Goal: Entertainment & Leisure: Browse casually

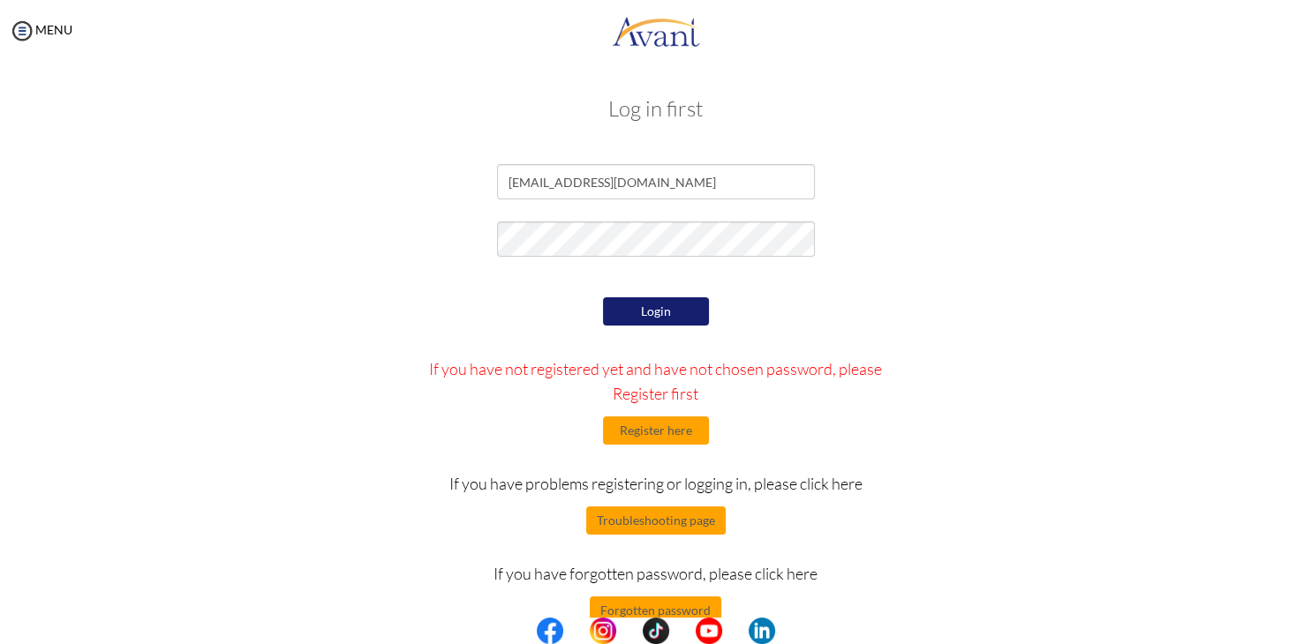
click at [667, 312] on button "Login" at bounding box center [656, 311] width 106 height 28
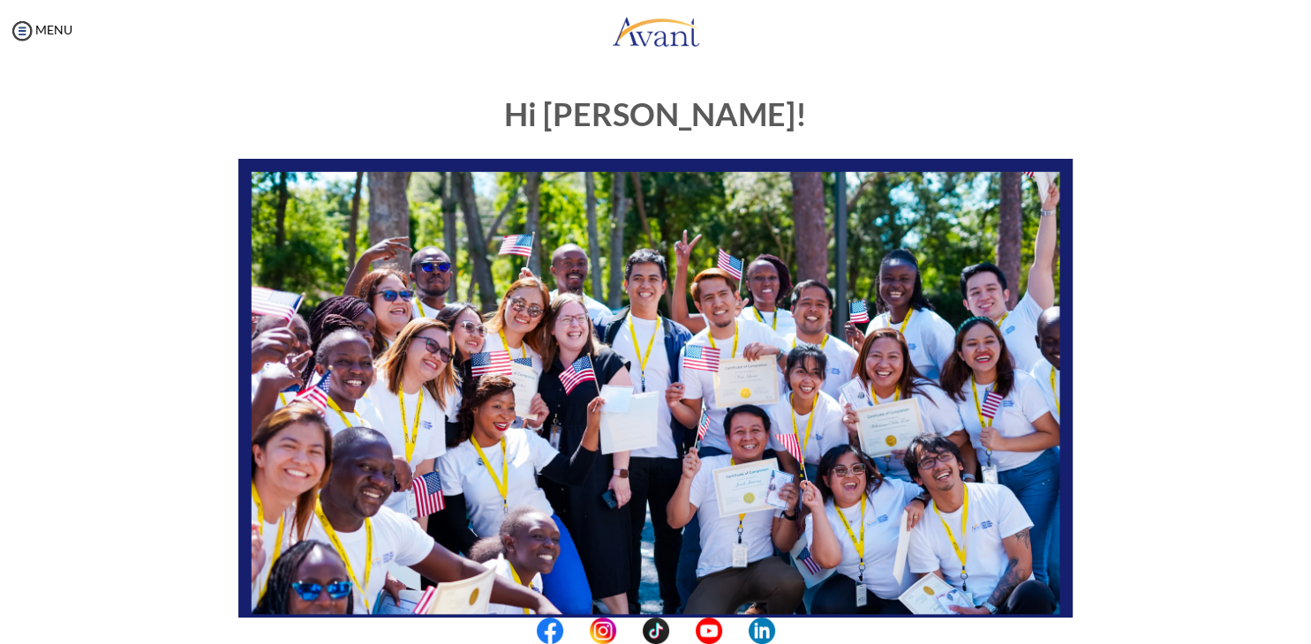
scroll to position [335, 0]
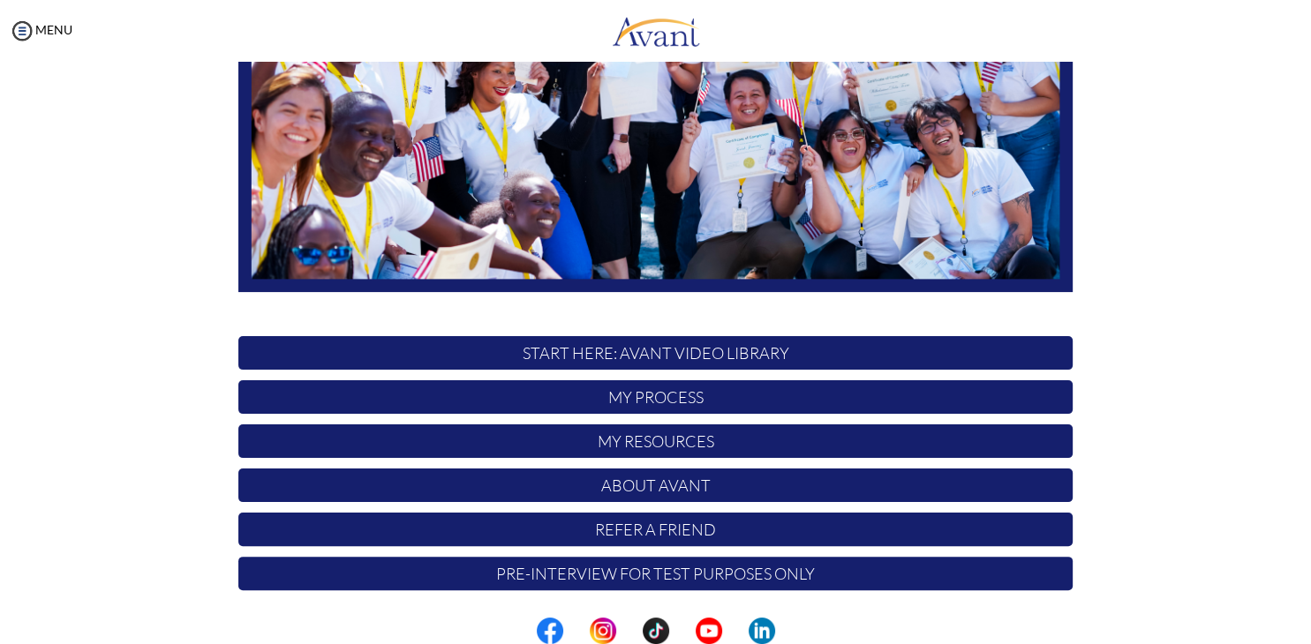
click at [718, 357] on p "START HERE: Avant Video Library" at bounding box center [655, 353] width 834 height 34
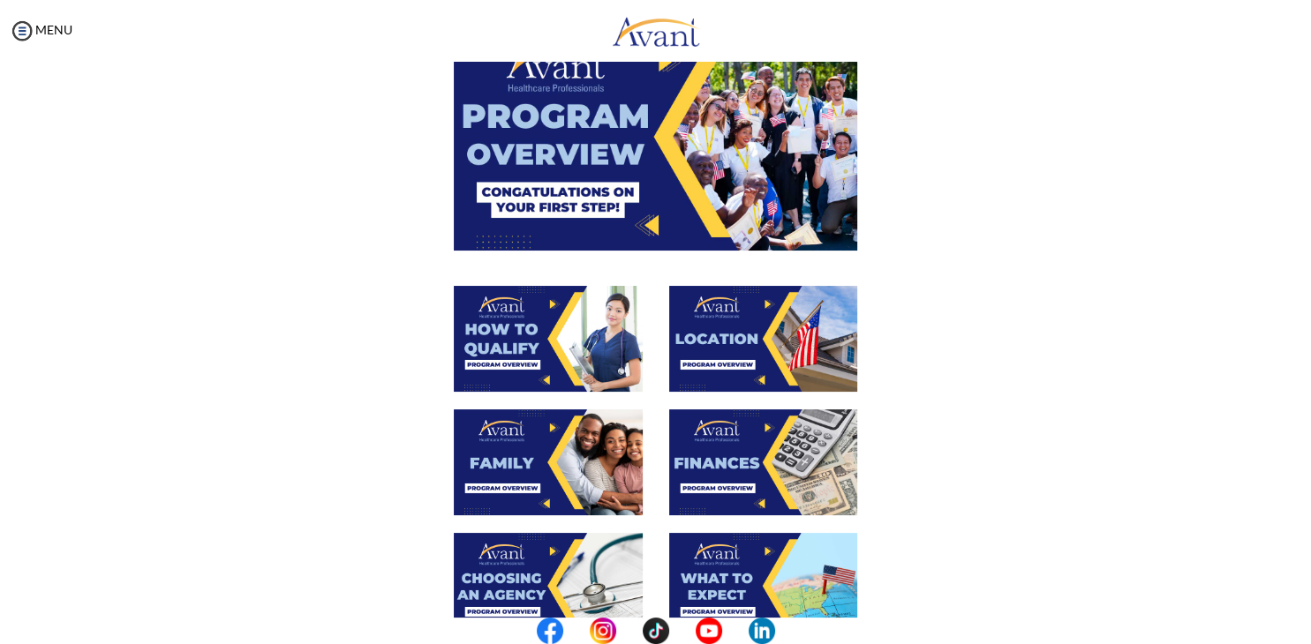
scroll to position [0, 0]
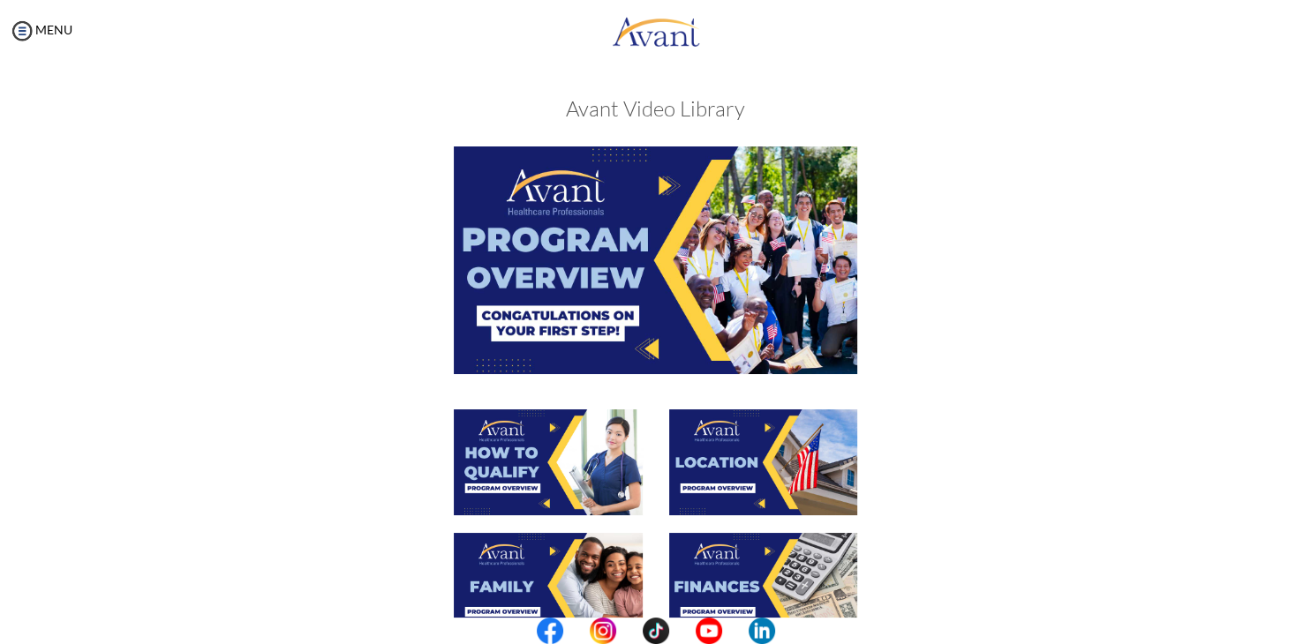
click at [653, 351] on img at bounding box center [656, 260] width 404 height 227
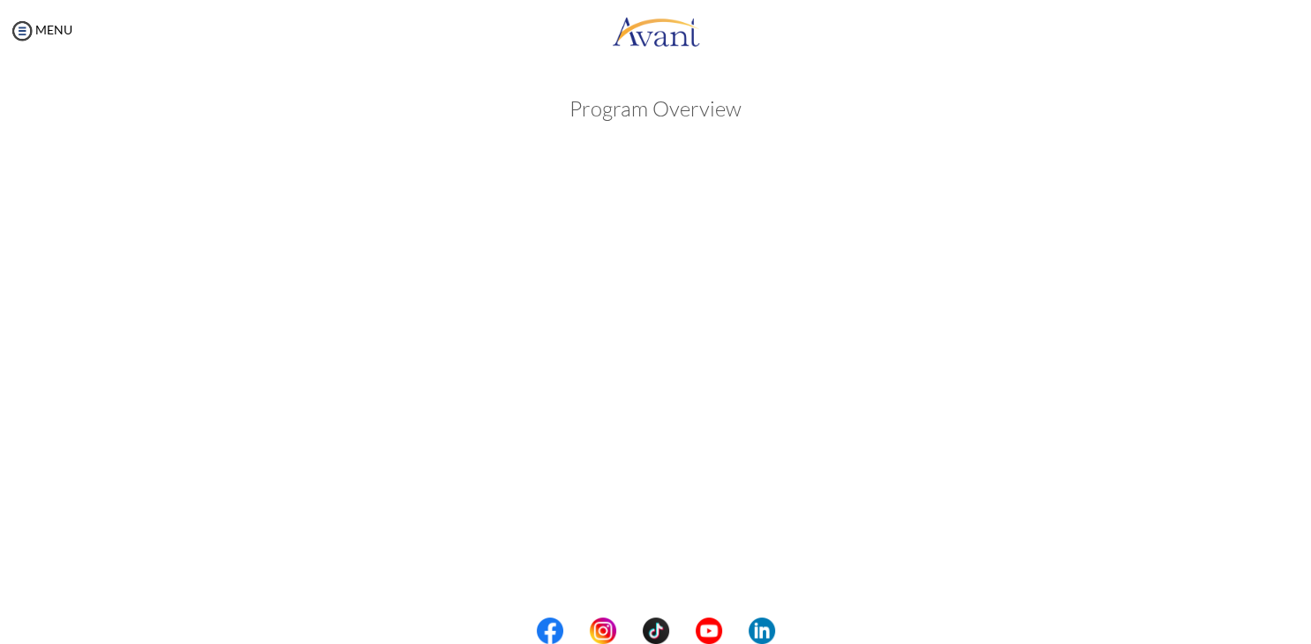
scroll to position [222, 0]
click at [1199, 92] on div "Program Overview Back to Avant Video Library" at bounding box center [655, 273] width 1275 height 833
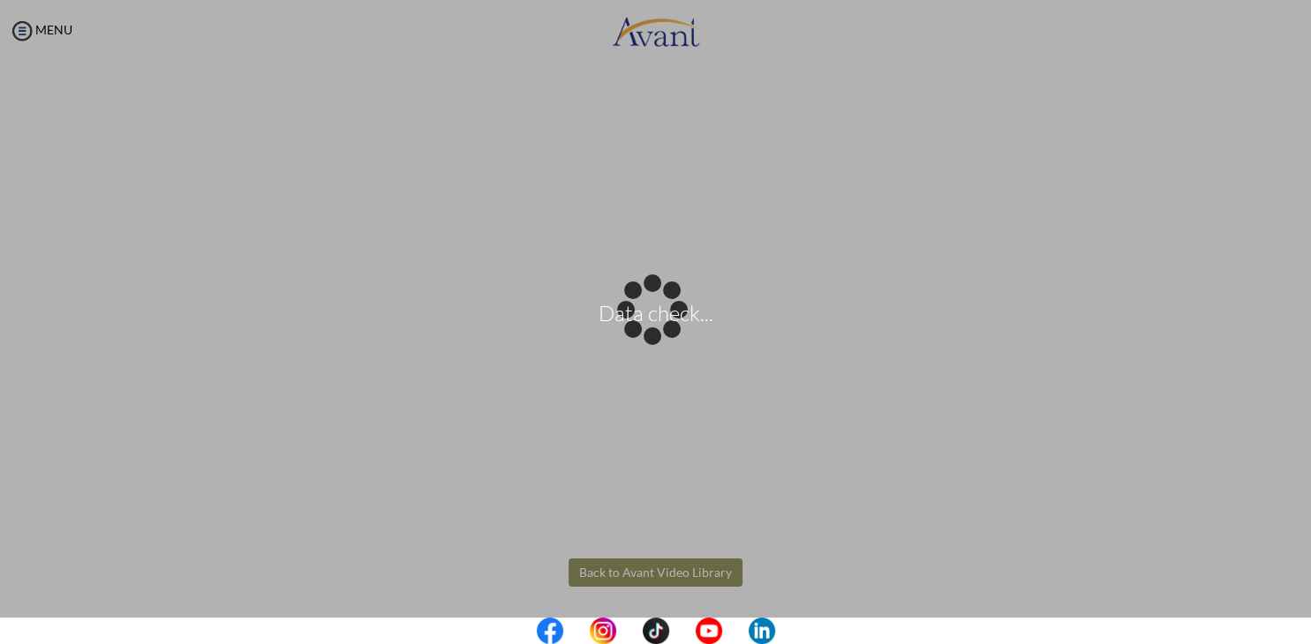
click at [658, 568] on body "Data check... Maintenance break. Please come back in 2 hours. MENU My Status Wh…" at bounding box center [655, 322] width 1311 height 644
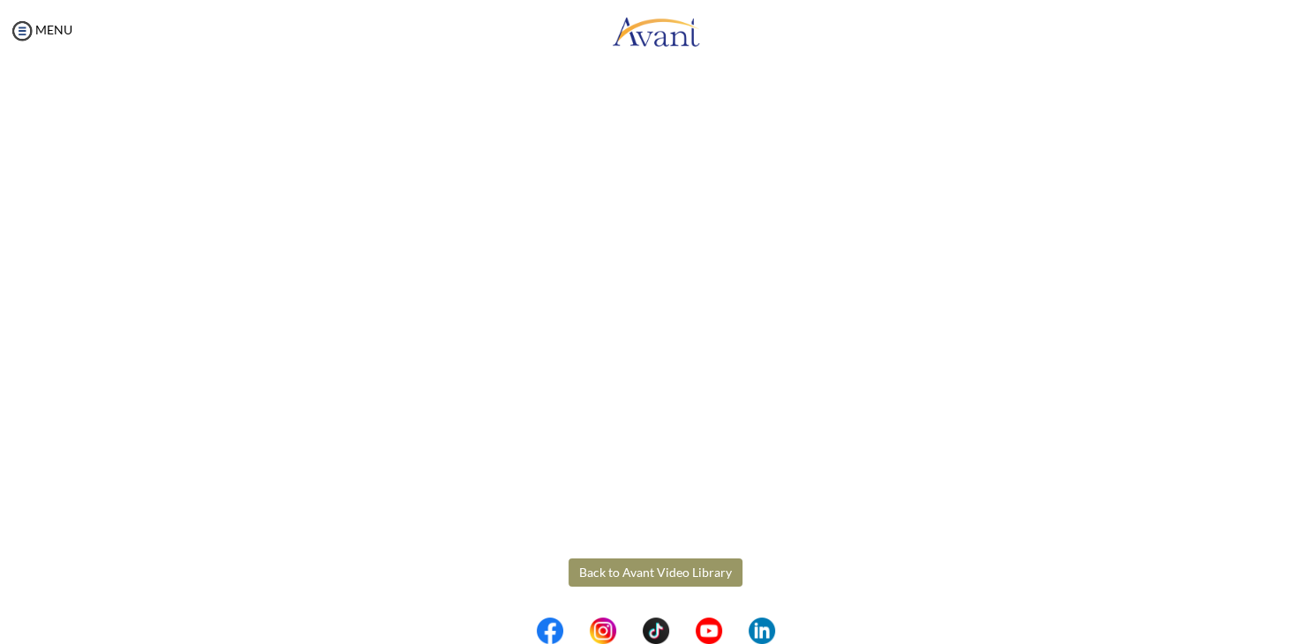
click at [658, 568] on button "Back to Avant Video Library" at bounding box center [655, 573] width 174 height 28
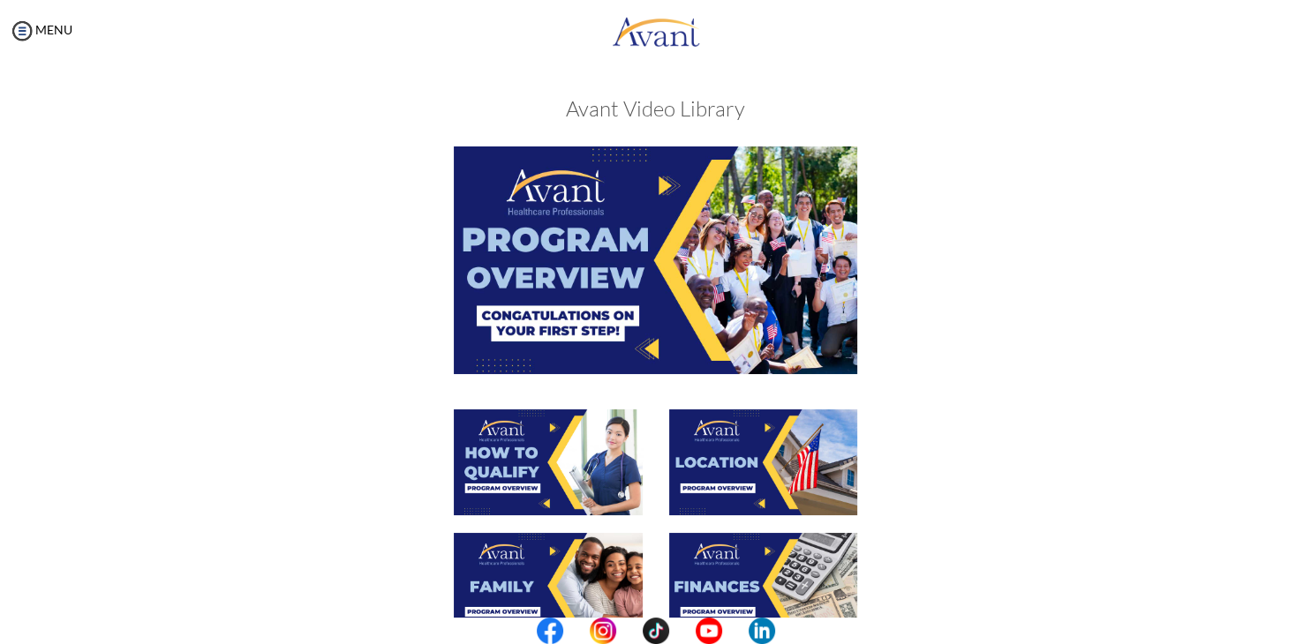
click at [545, 500] on img at bounding box center [548, 463] width 189 height 106
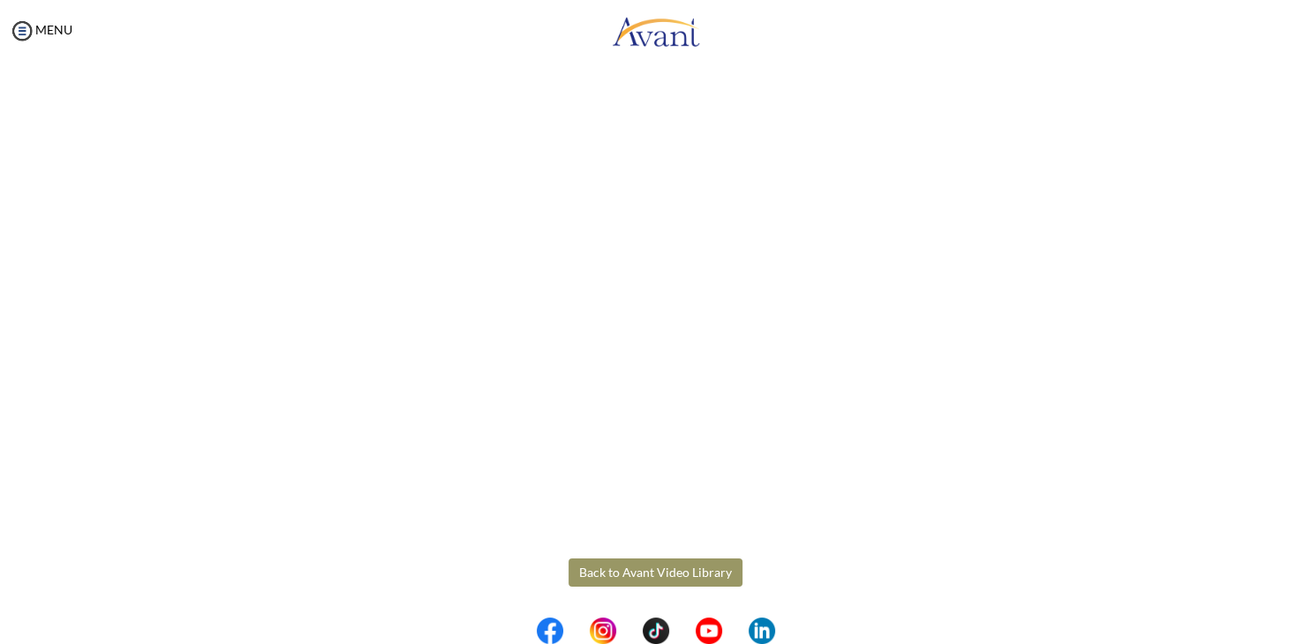
click at [705, 567] on body "Maintenance break. Please come back in 2 hours. MENU My Status What is the next…" at bounding box center [655, 322] width 1311 height 644
click at [705, 567] on button "Back to Avant Video Library" at bounding box center [655, 573] width 174 height 28
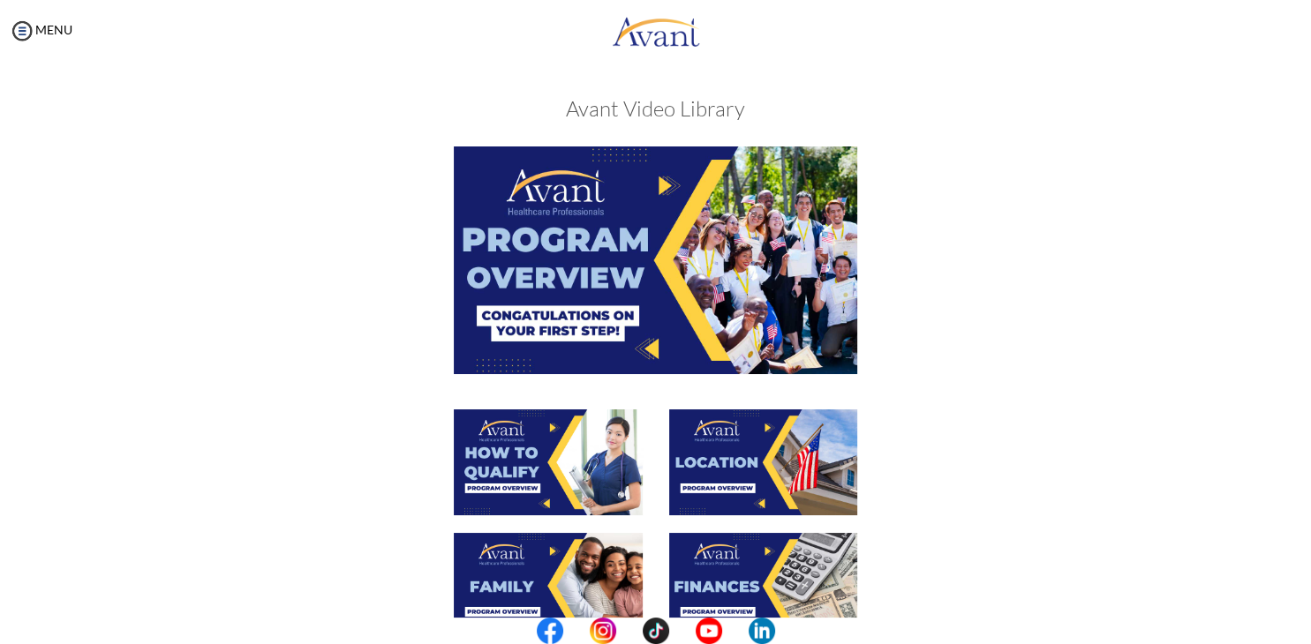
click at [752, 478] on img at bounding box center [763, 463] width 189 height 106
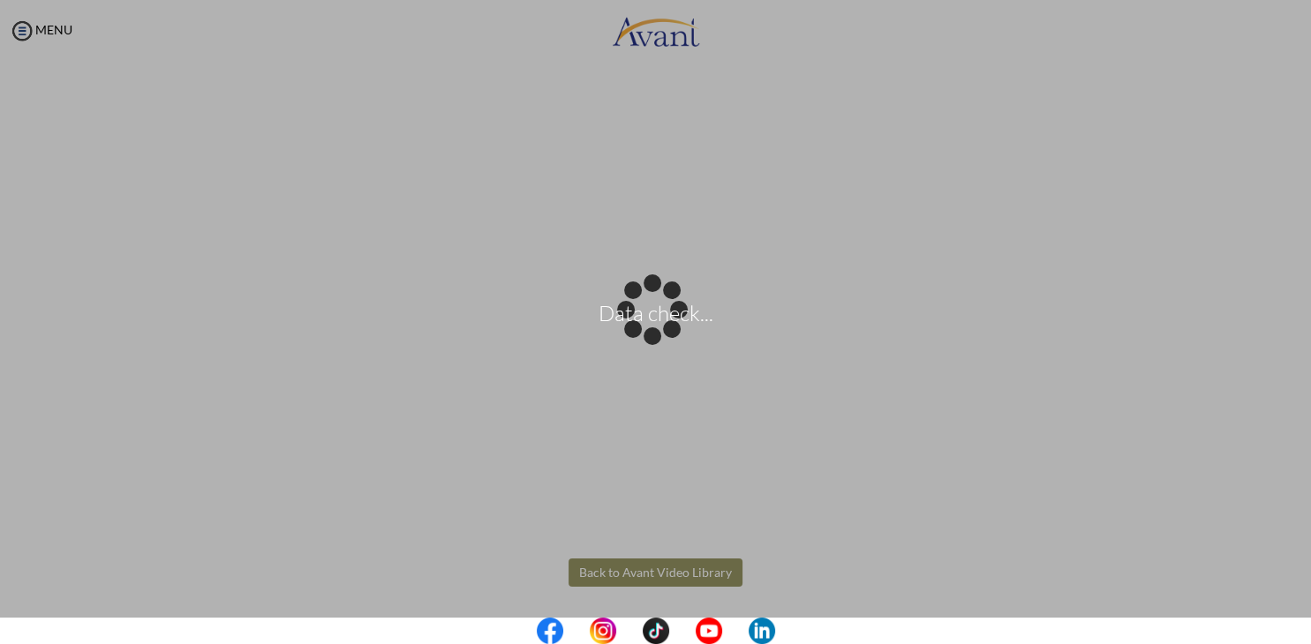
click at [674, 572] on body "Data check... Maintenance break. Please come back in 2 hours. MENU My Status Wh…" at bounding box center [655, 322] width 1311 height 644
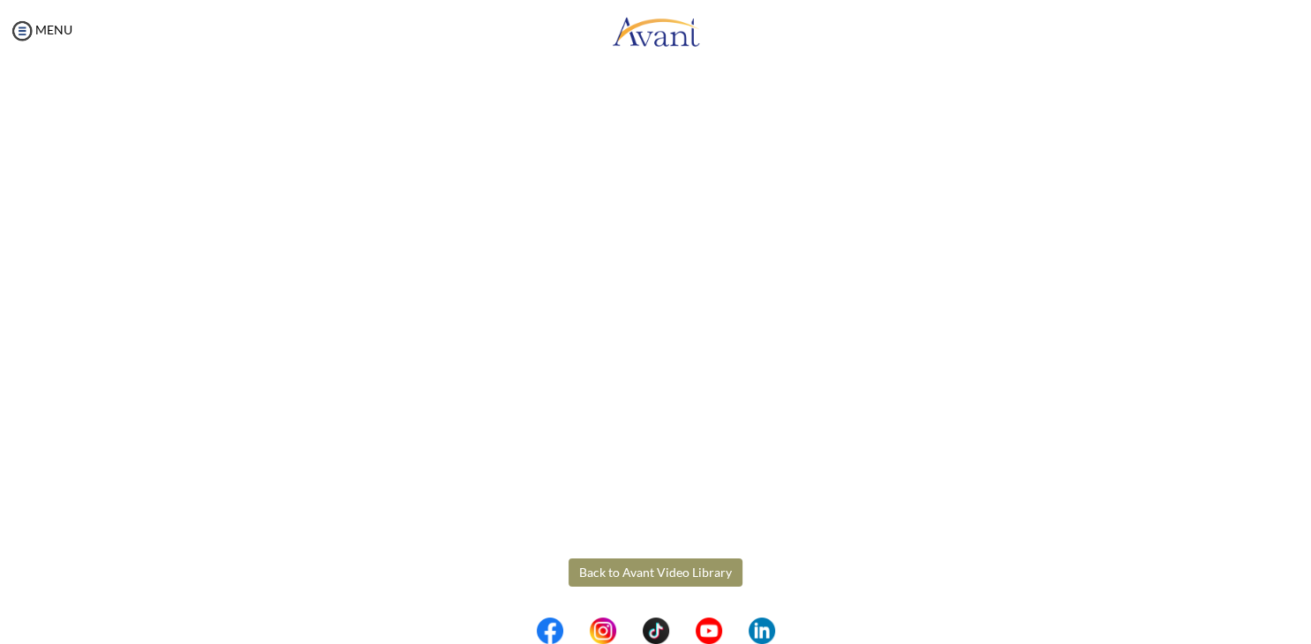
click at [674, 572] on button "Back to Avant Video Library" at bounding box center [655, 573] width 174 height 28
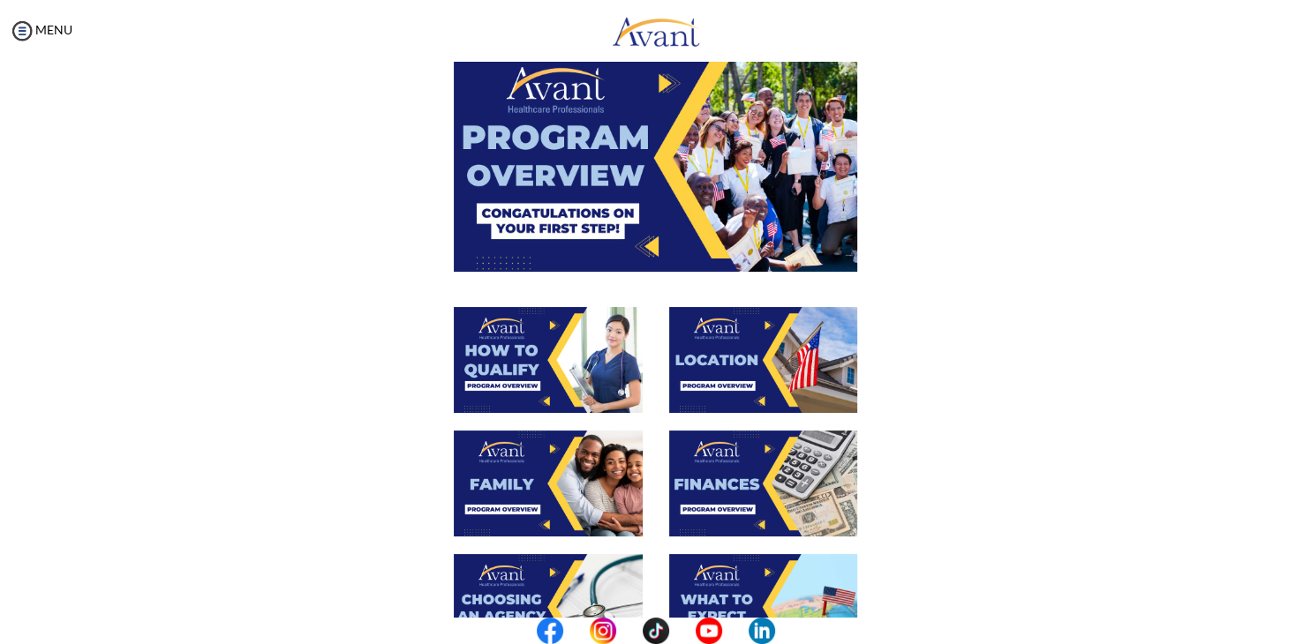
scroll to position [267, 0]
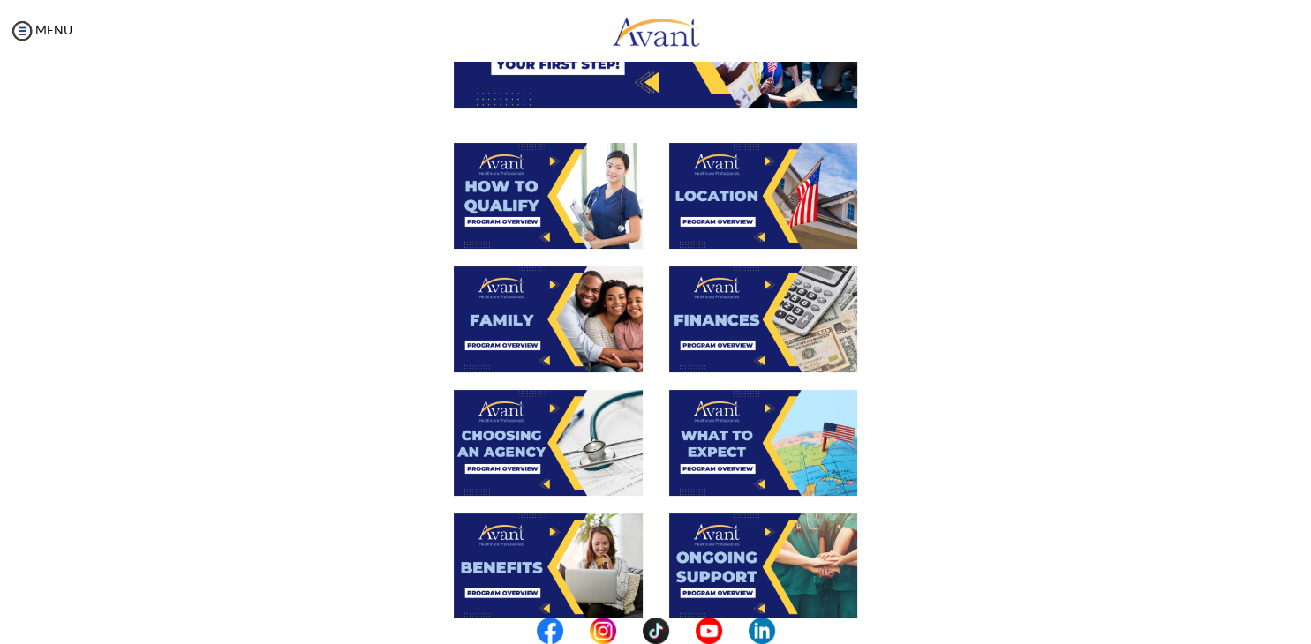
click at [536, 334] on img at bounding box center [548, 320] width 189 height 106
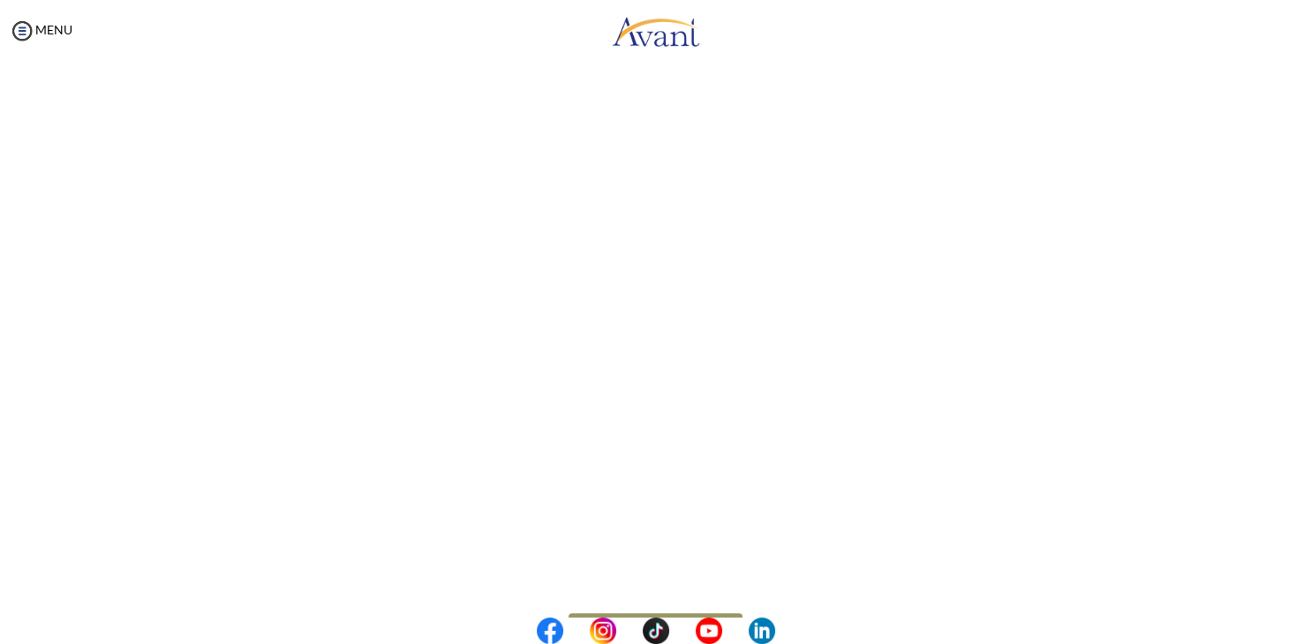
scroll to position [411, 0]
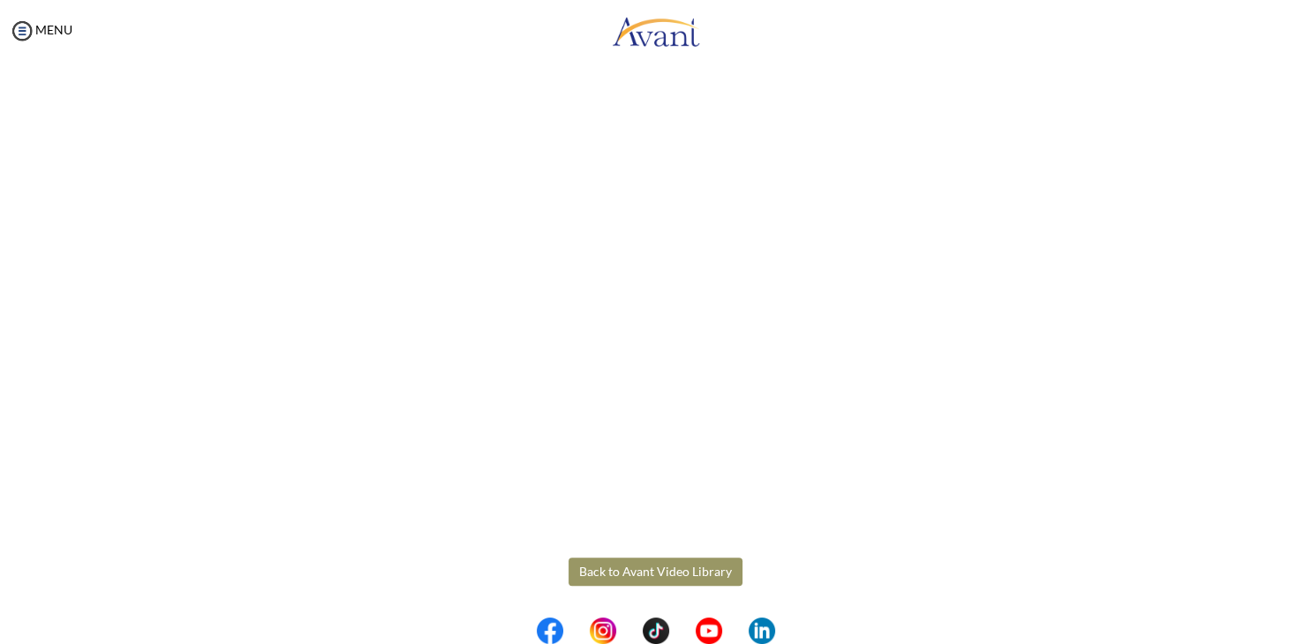
click at [655, 571] on body "Maintenance break. Please come back in 2 hours. MENU My Status What is the next…" at bounding box center [655, 322] width 1311 height 644
click at [655, 571] on button "Back to Avant Video Library" at bounding box center [655, 572] width 174 height 28
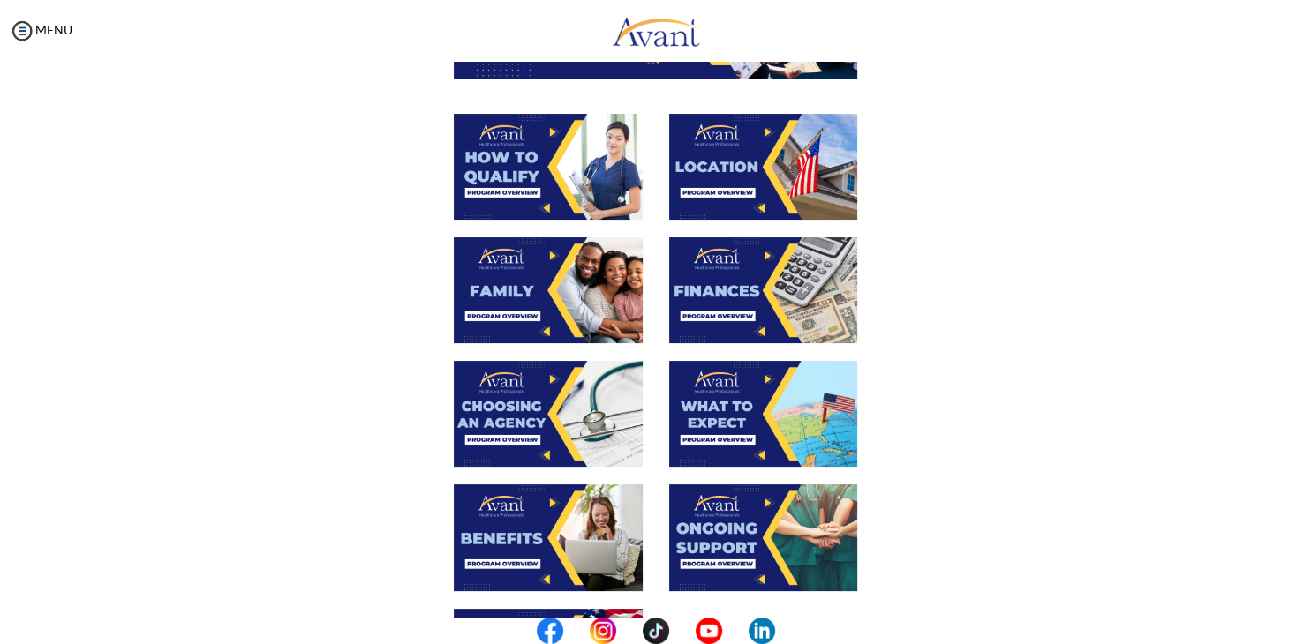
scroll to position [267, 0]
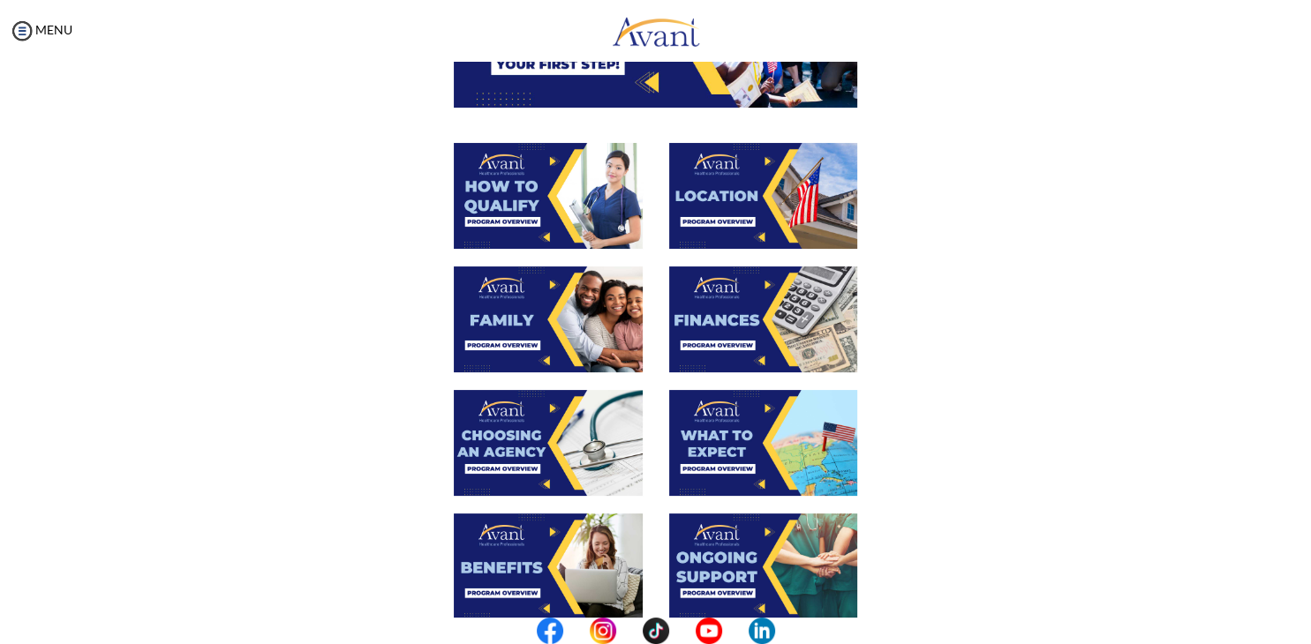
click at [729, 306] on img at bounding box center [763, 320] width 189 height 106
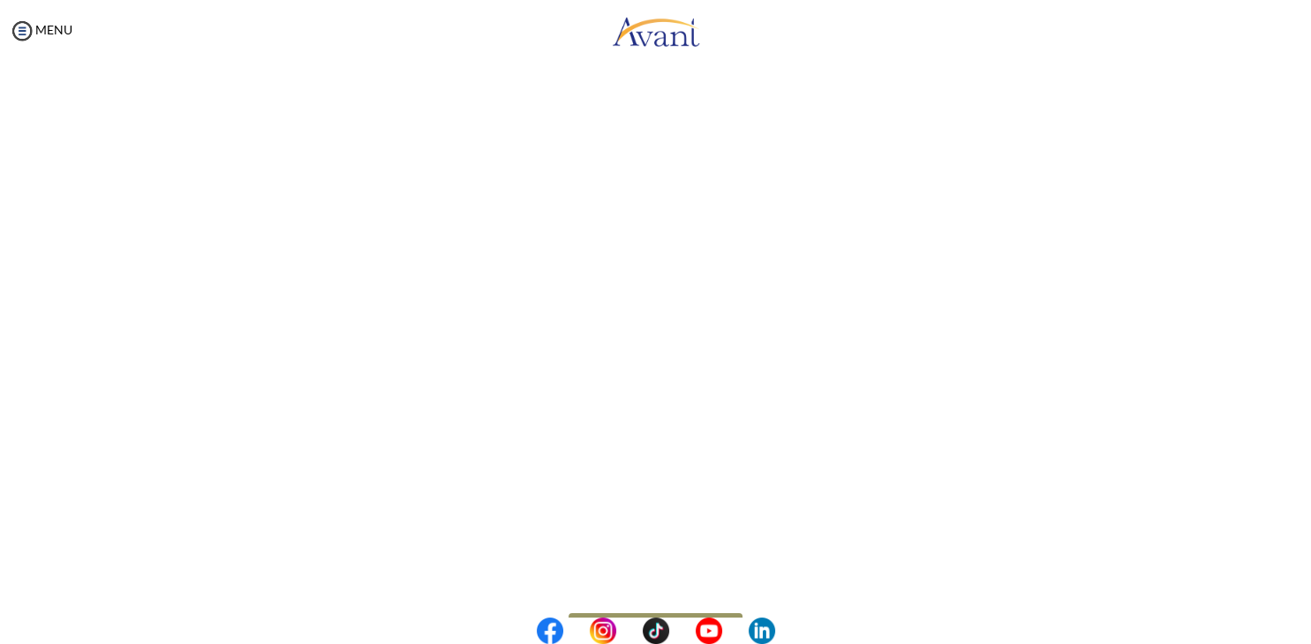
scroll to position [222, 0]
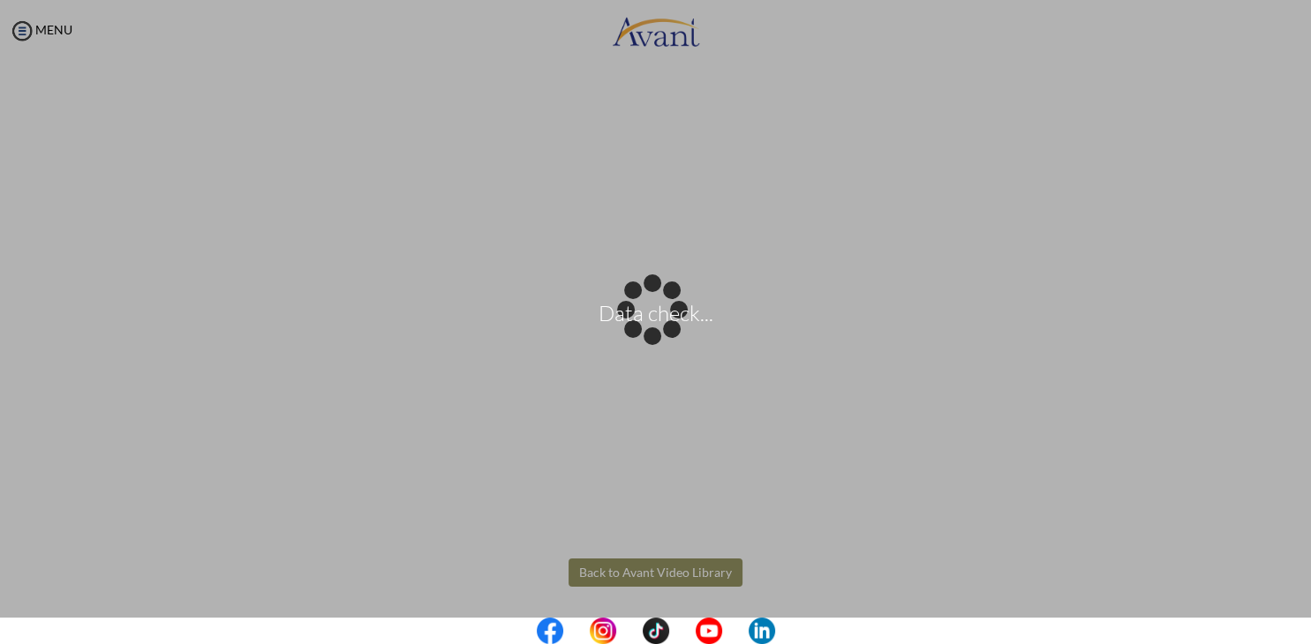
click at [648, 569] on body "Data check... Maintenance break. Please come back in 2 hours. MENU My Status Wh…" at bounding box center [655, 322] width 1311 height 644
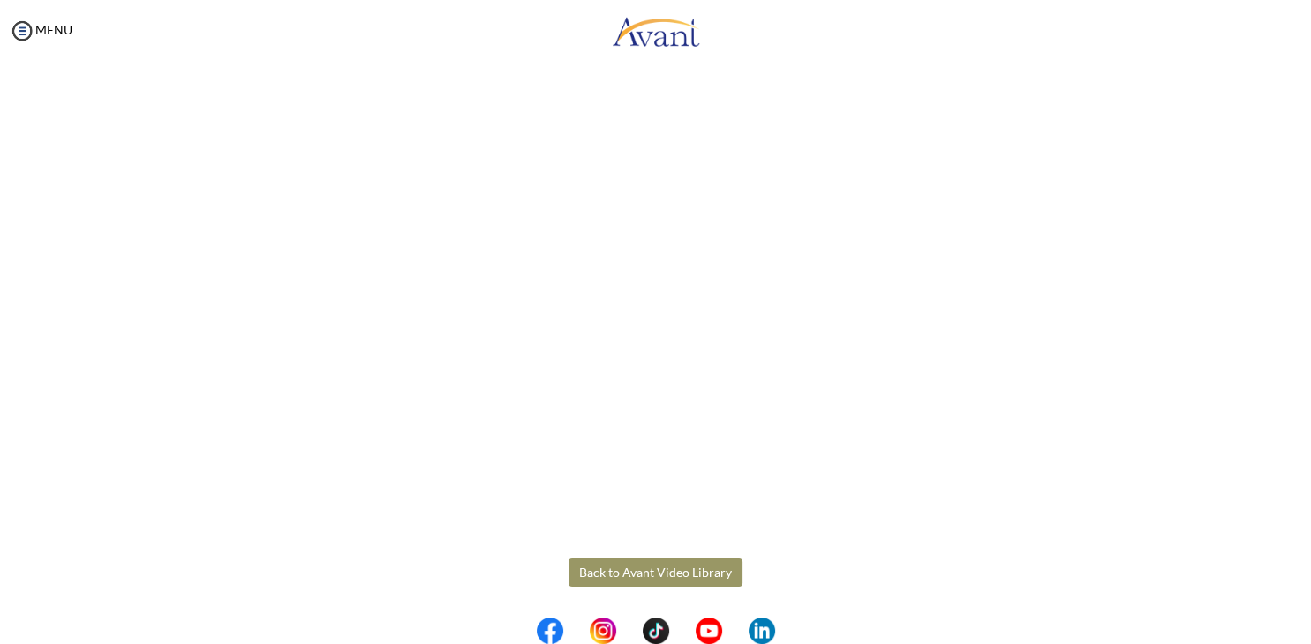
click at [648, 569] on button "Back to Avant Video Library" at bounding box center [655, 573] width 174 height 28
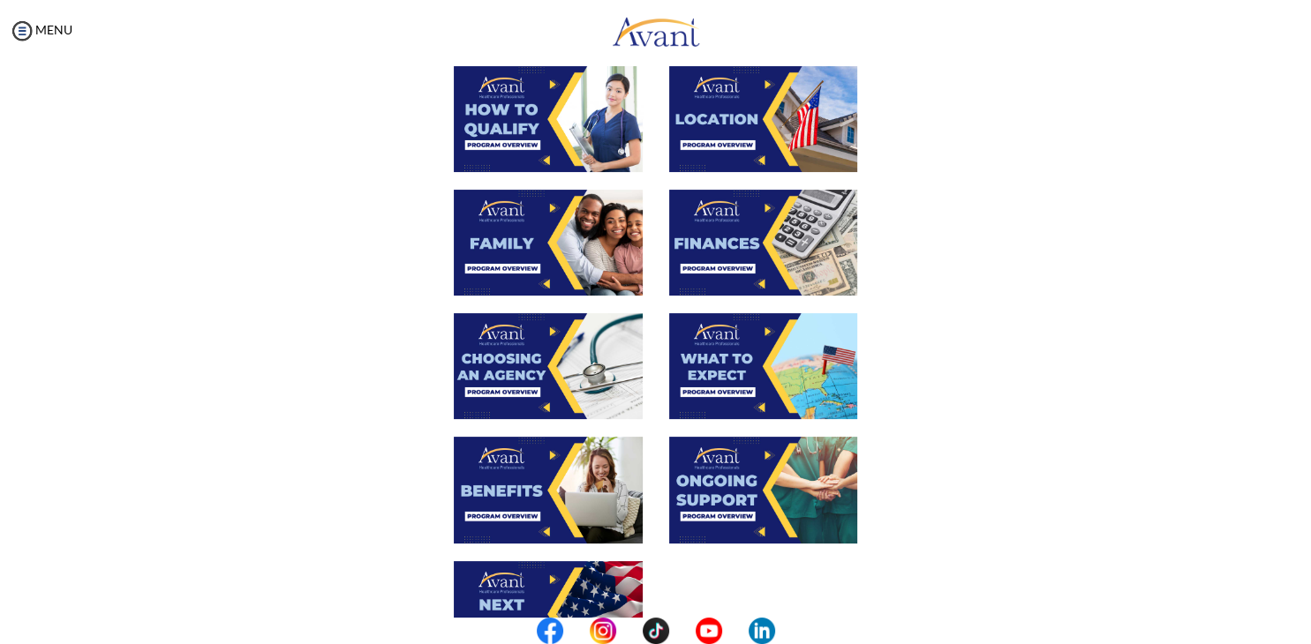
scroll to position [356, 0]
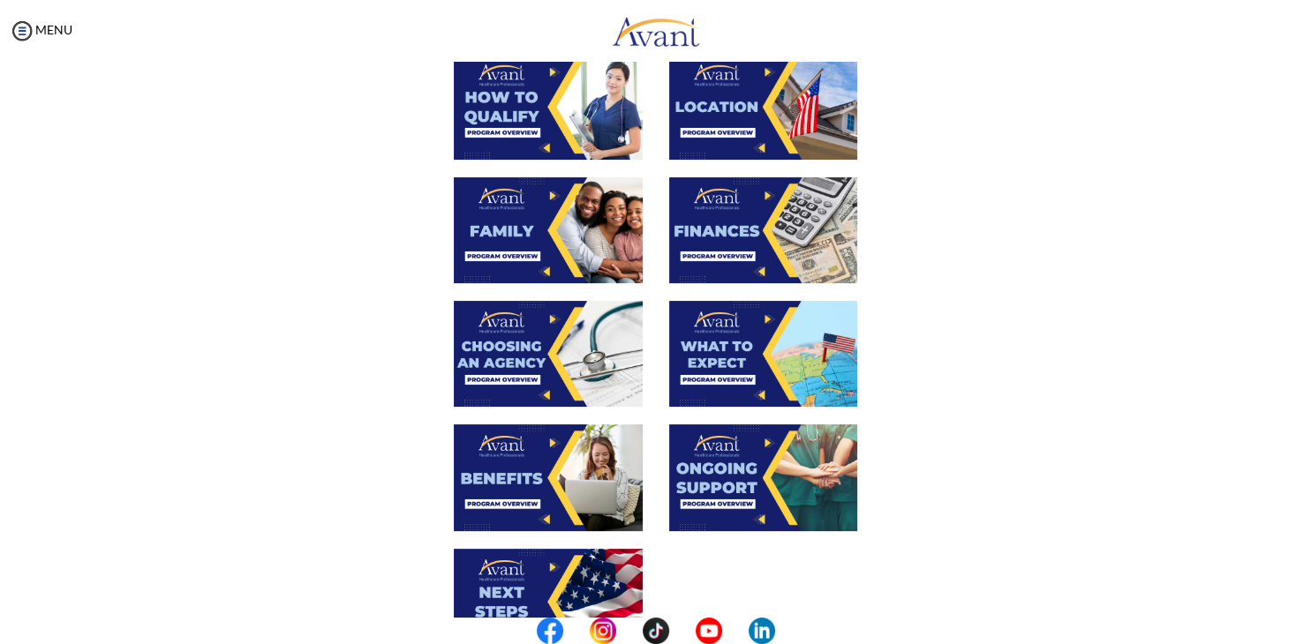
click at [550, 374] on img at bounding box center [548, 354] width 189 height 106
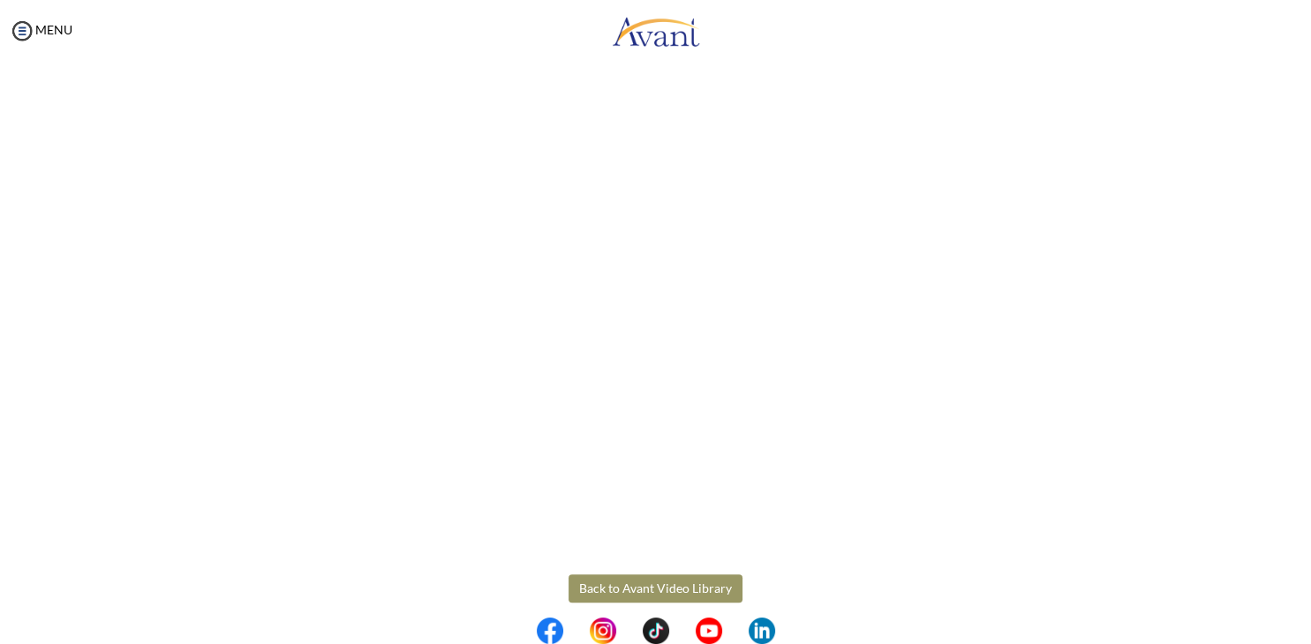
scroll to position [411, 0]
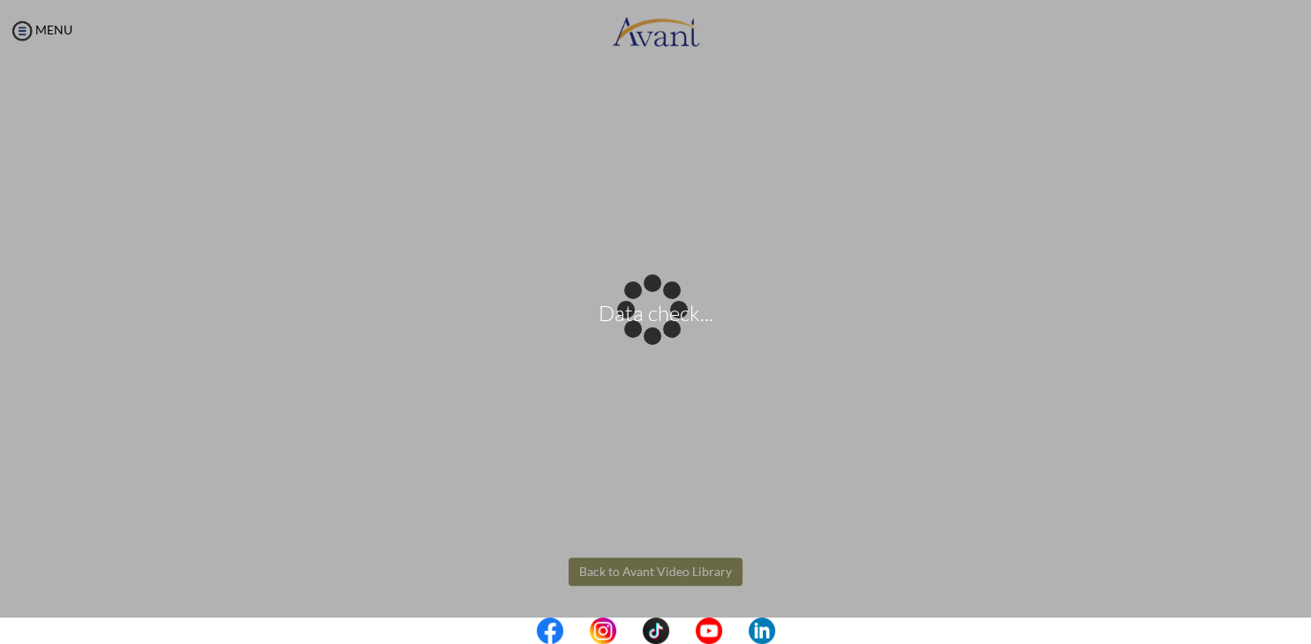
click at [643, 578] on body "Data check... Maintenance break. Please come back in 2 hours. MENU My Status Wh…" at bounding box center [655, 322] width 1311 height 644
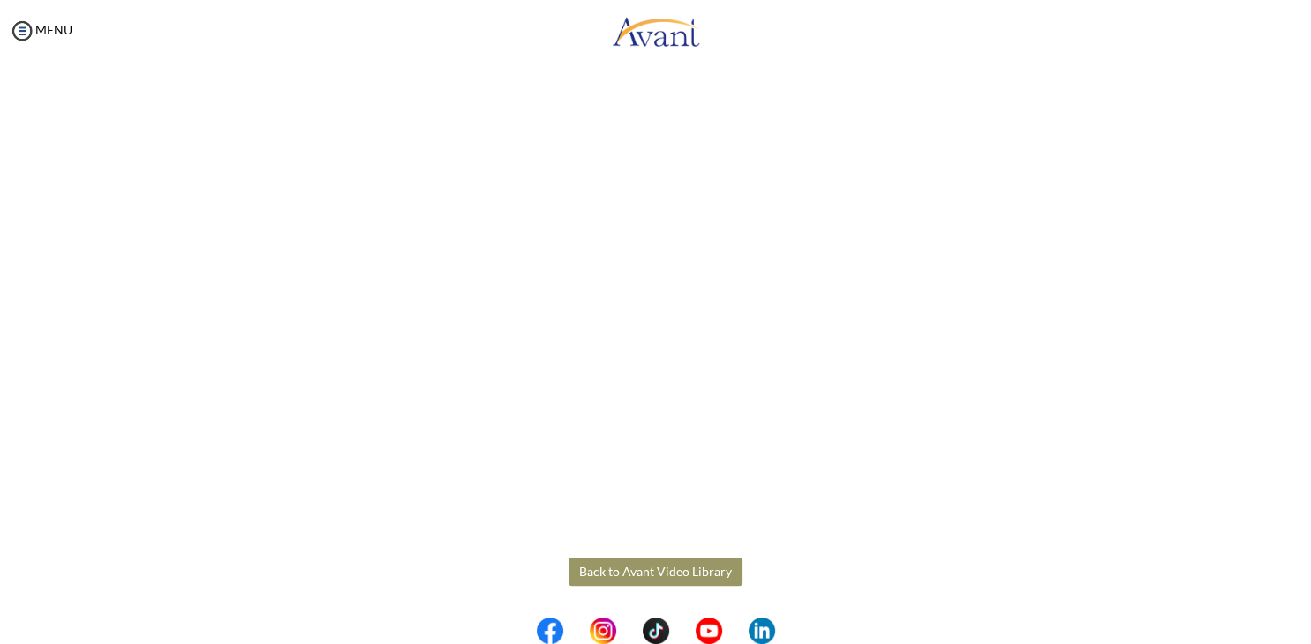
click at [643, 578] on button "Back to Avant Video Library" at bounding box center [655, 572] width 174 height 28
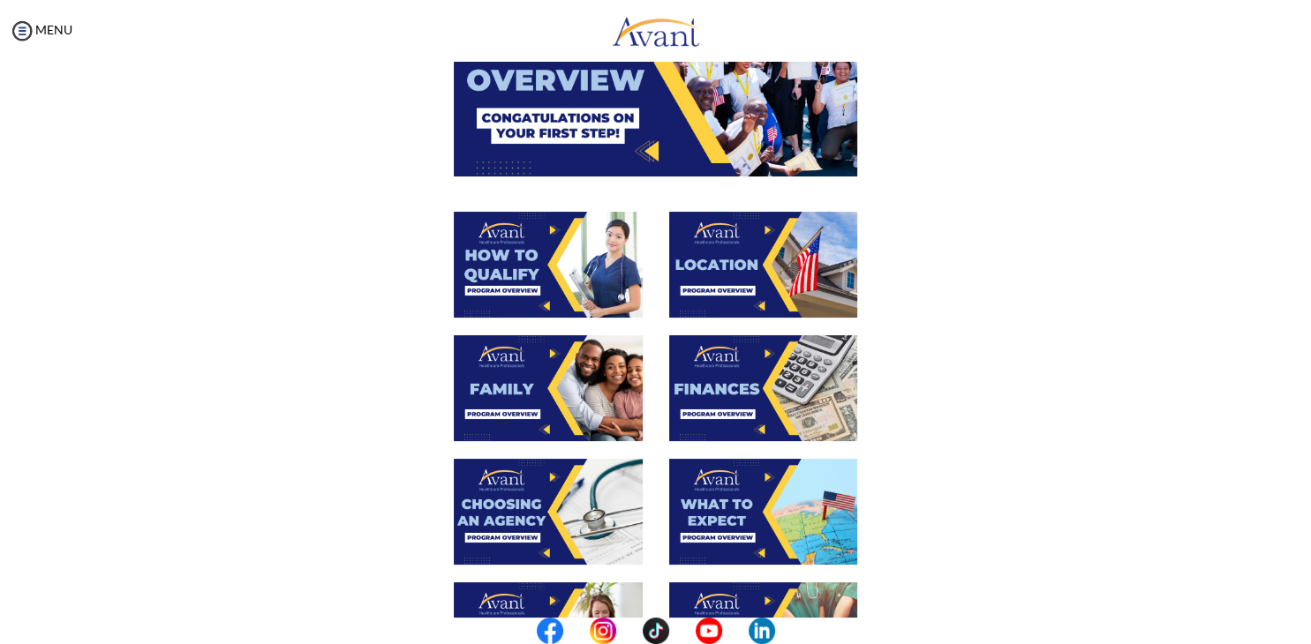
scroll to position [356, 0]
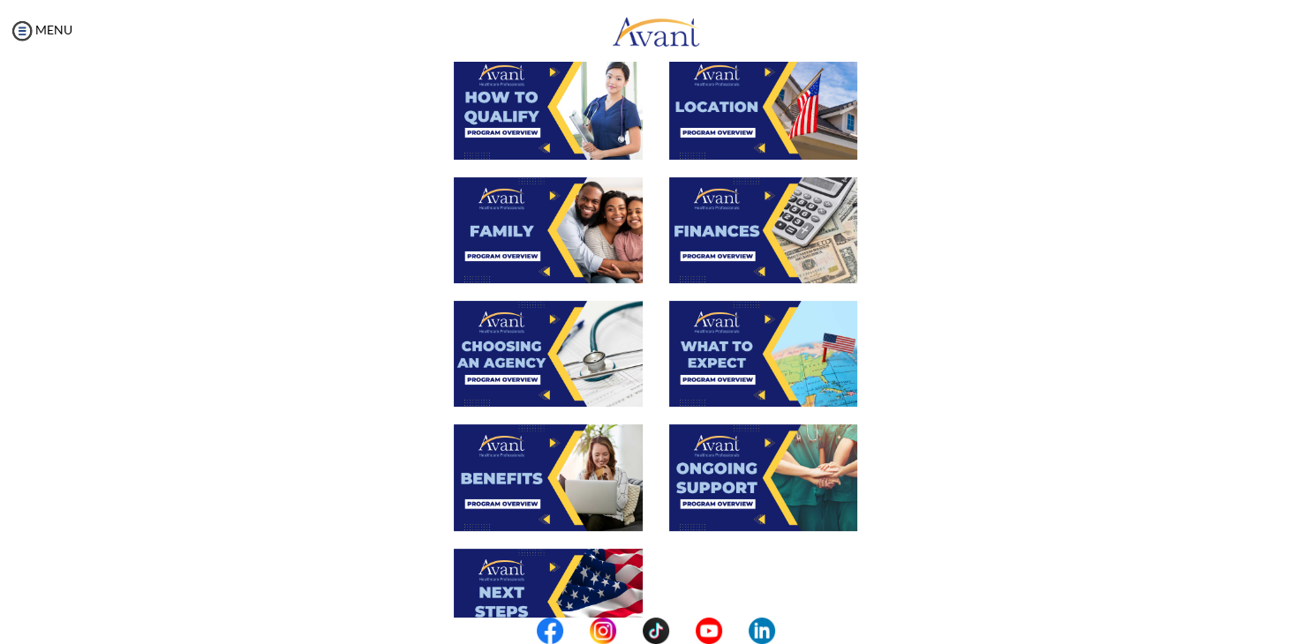
click at [740, 372] on img at bounding box center [763, 354] width 189 height 106
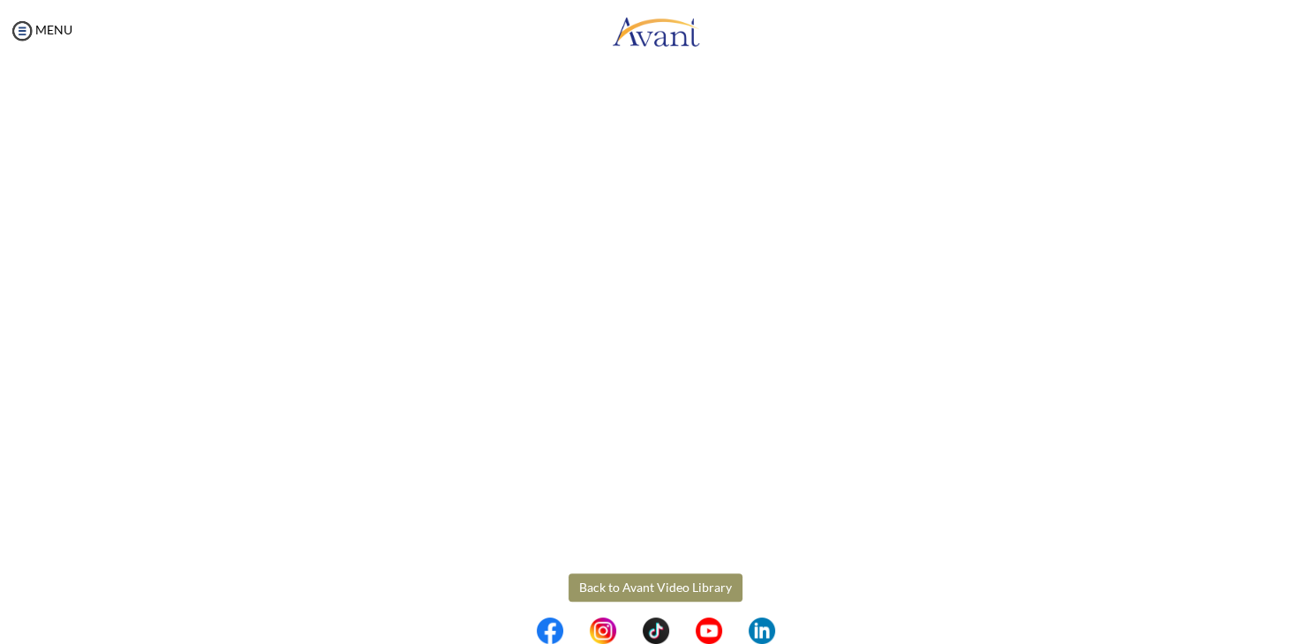
scroll to position [411, 0]
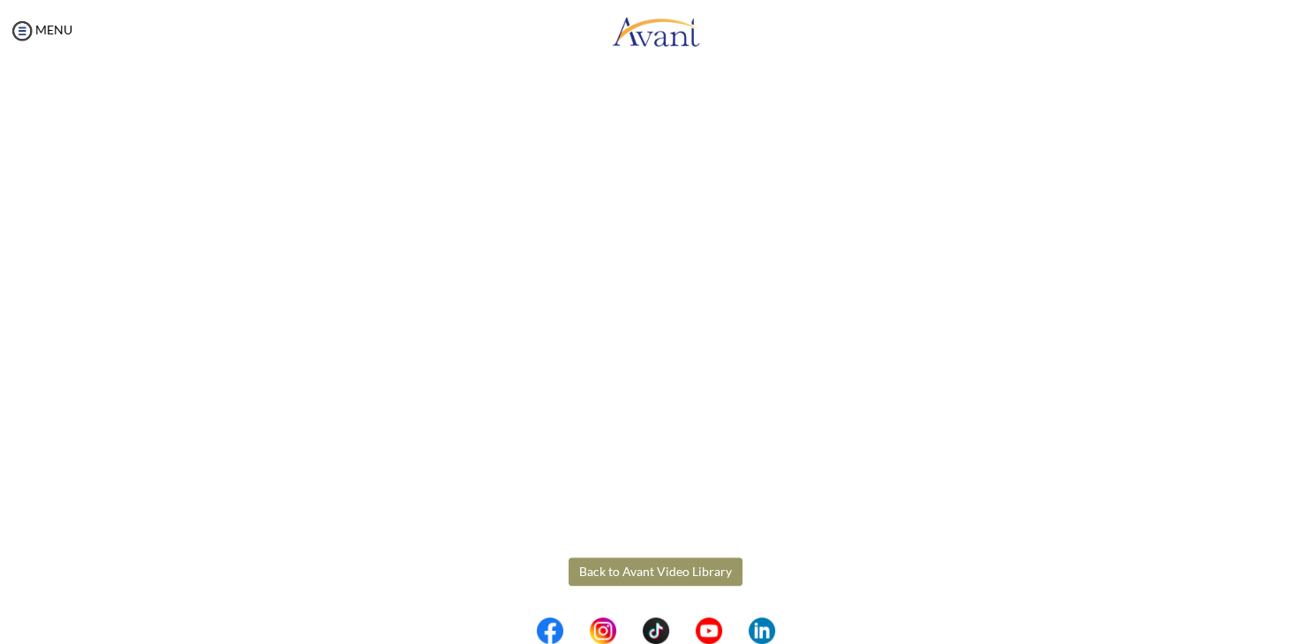
click at [667, 570] on body "Maintenance break. Please come back in 2 hours. MENU My Status What is the next…" at bounding box center [655, 322] width 1311 height 644
click at [667, 570] on button "Back to Avant Video Library" at bounding box center [655, 572] width 174 height 28
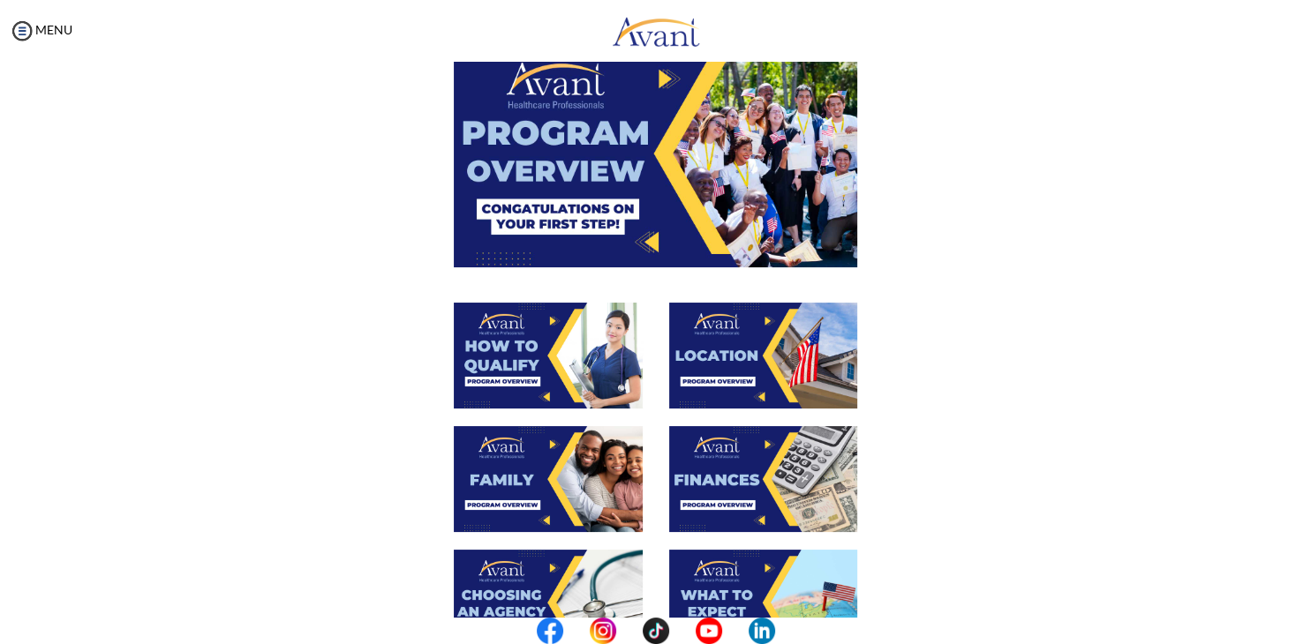
scroll to position [356, 0]
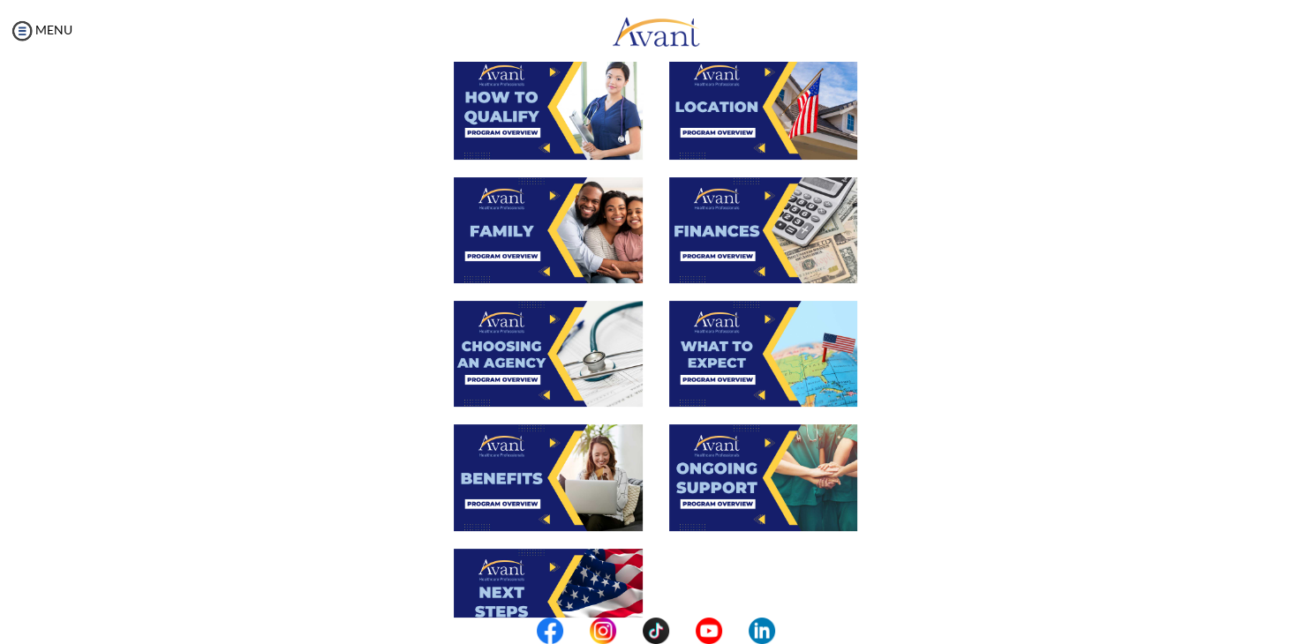
click at [578, 508] on img at bounding box center [548, 478] width 189 height 106
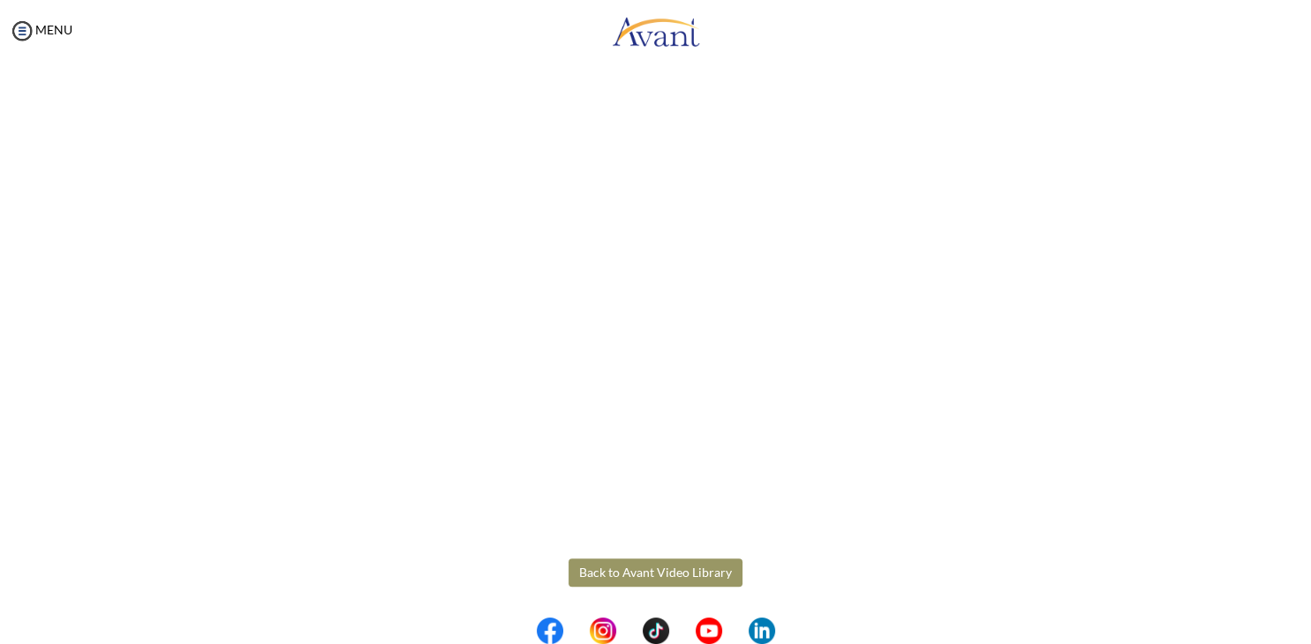
scroll to position [411, 0]
click at [658, 573] on body "Maintenance break. Please come back in 2 hours. MENU My Status What is the next…" at bounding box center [655, 322] width 1311 height 644
click at [658, 573] on button "Back to Avant Video Library" at bounding box center [655, 572] width 174 height 28
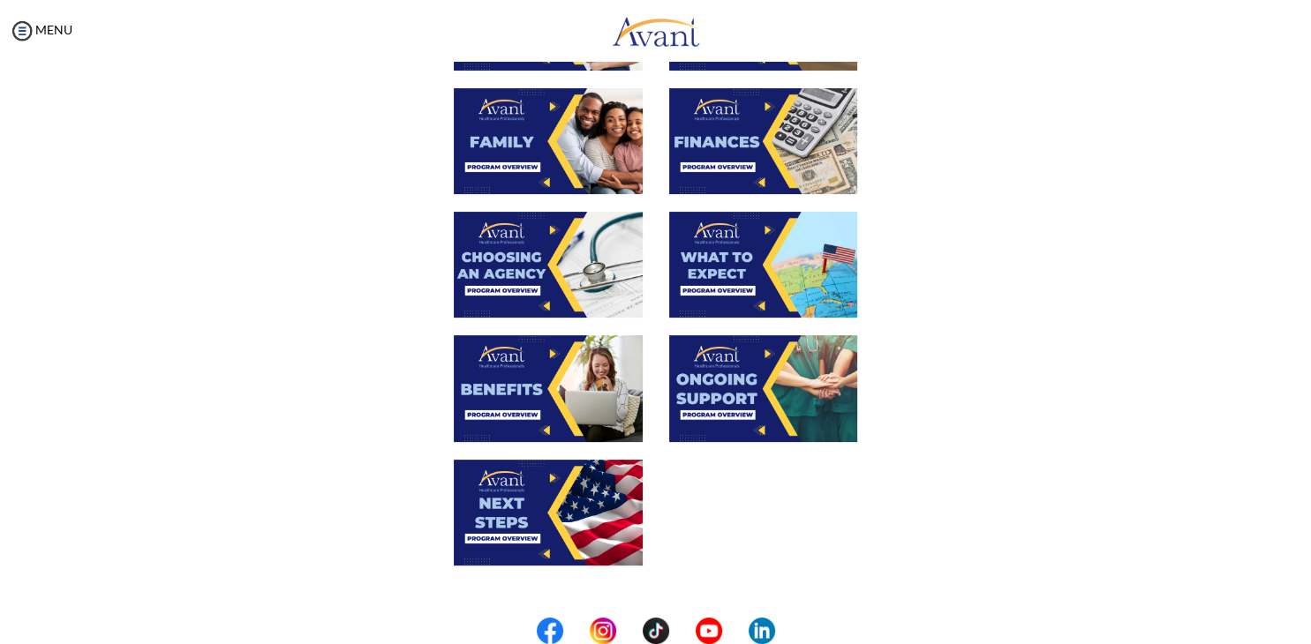
scroll to position [568, 0]
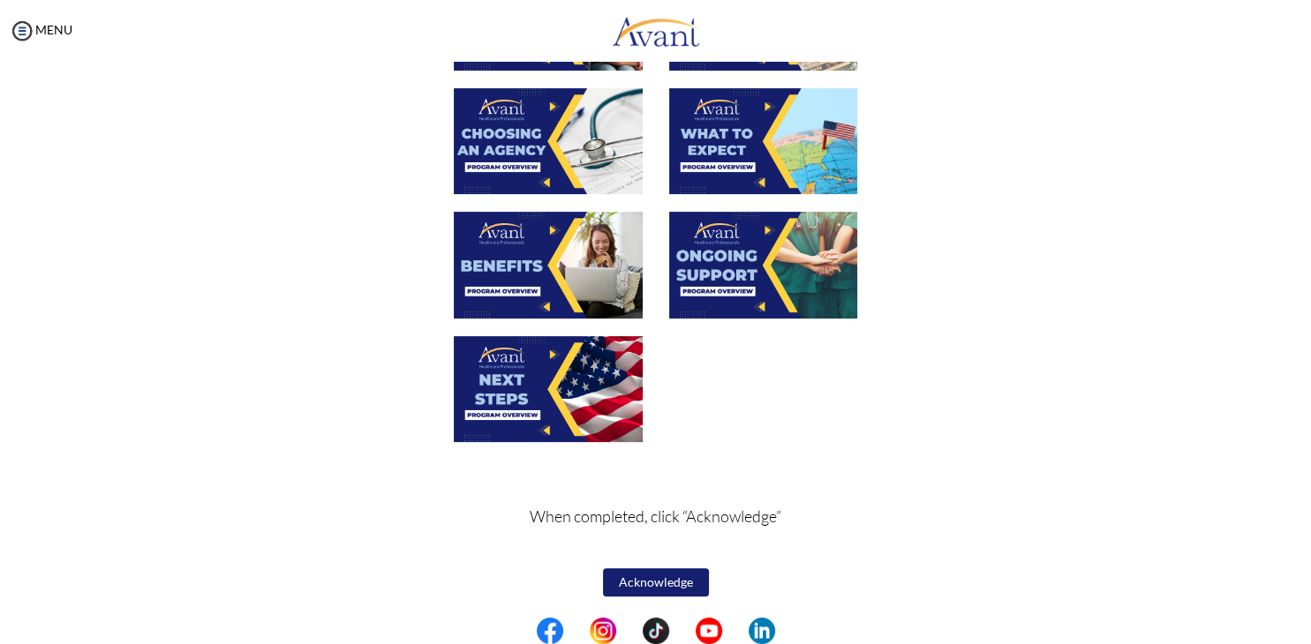
click at [777, 261] on img at bounding box center [763, 265] width 189 height 106
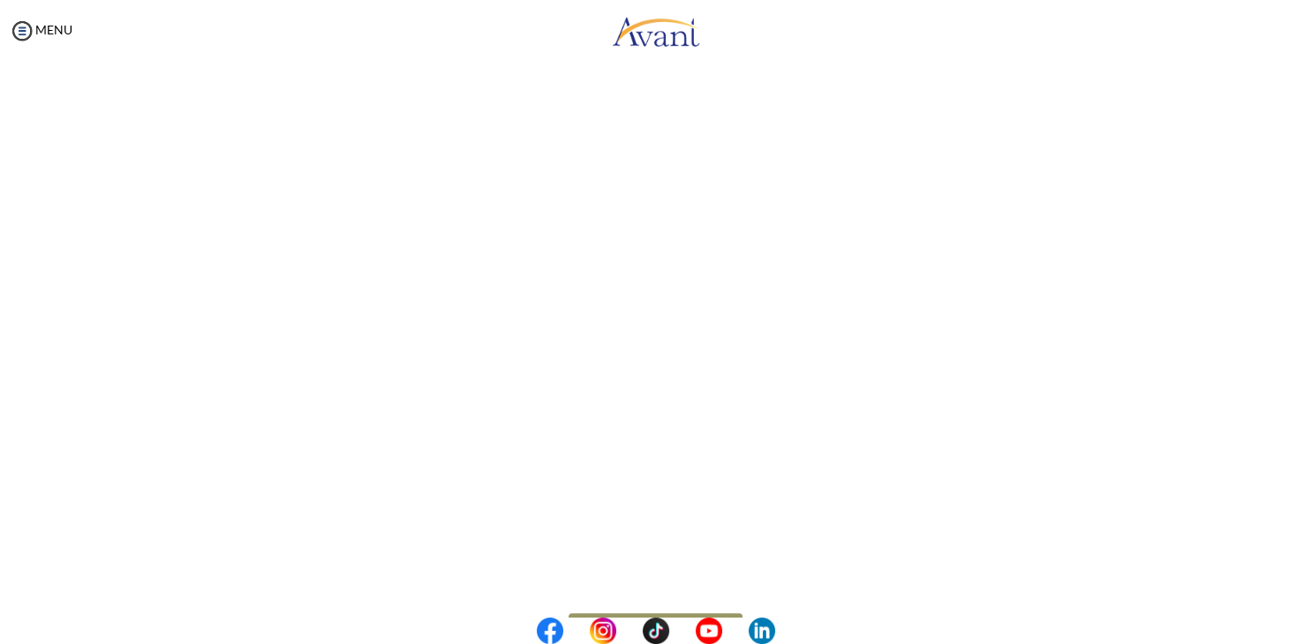
scroll to position [411, 0]
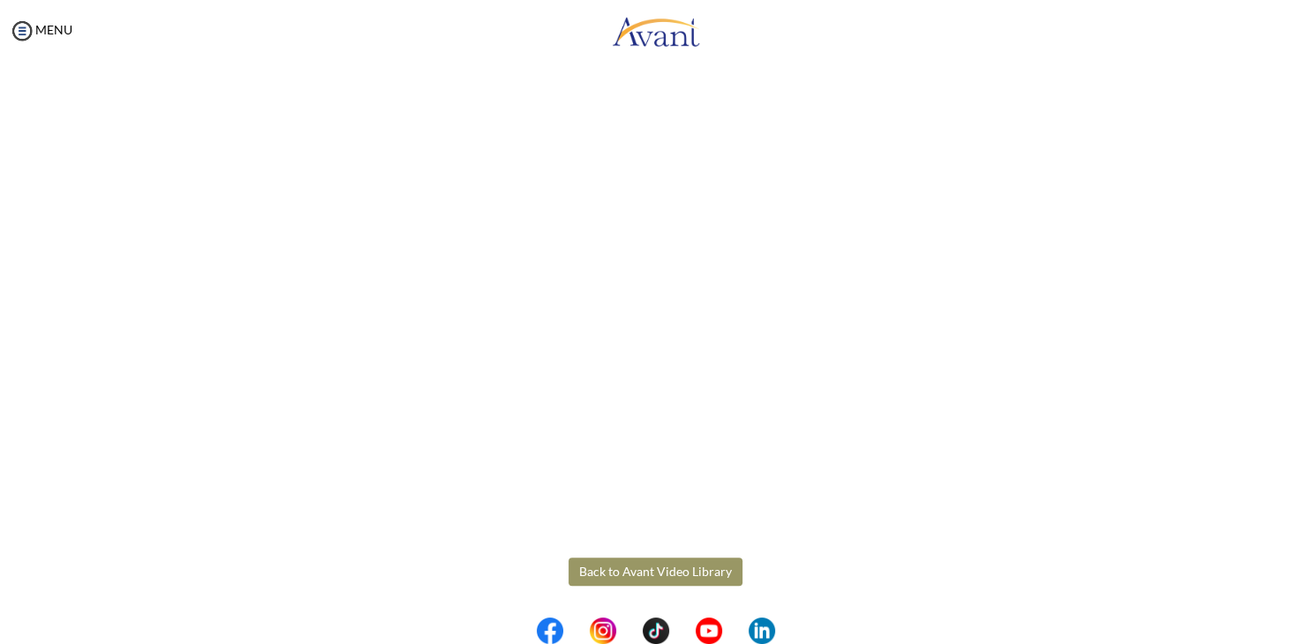
click at [662, 570] on body "Maintenance break. Please come back in 2 hours. MENU My Status What is the next…" at bounding box center [655, 322] width 1311 height 644
click at [662, 570] on button "Back to Avant Video Library" at bounding box center [655, 572] width 174 height 28
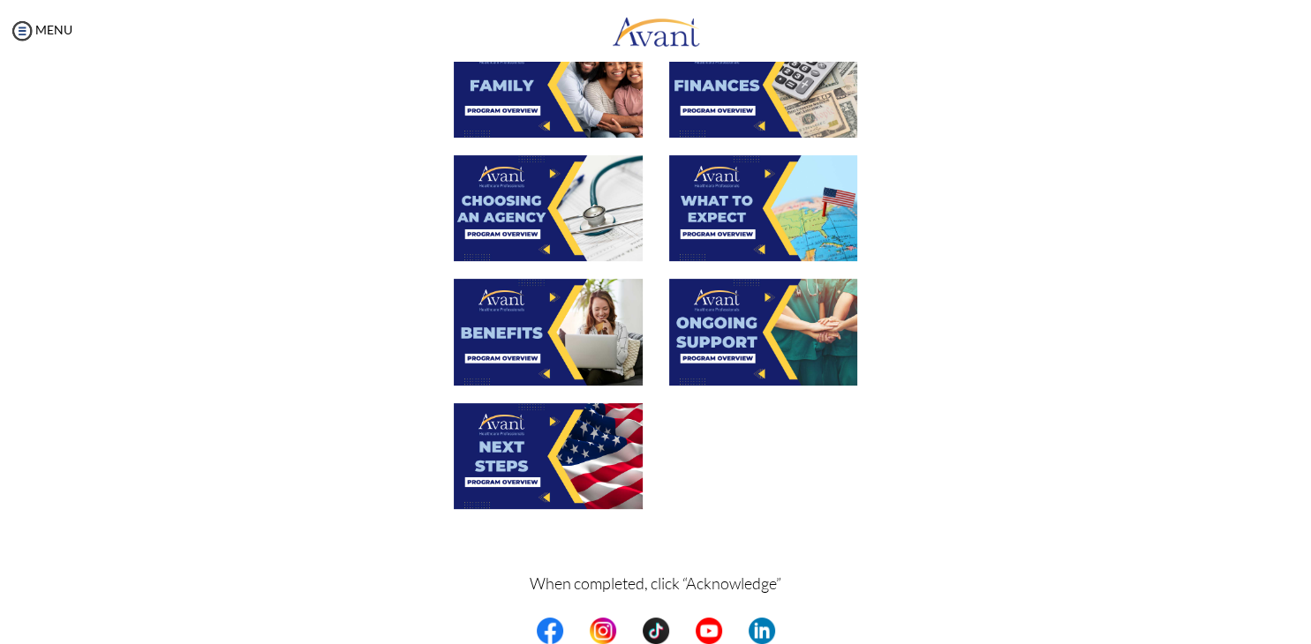
scroll to position [533, 0]
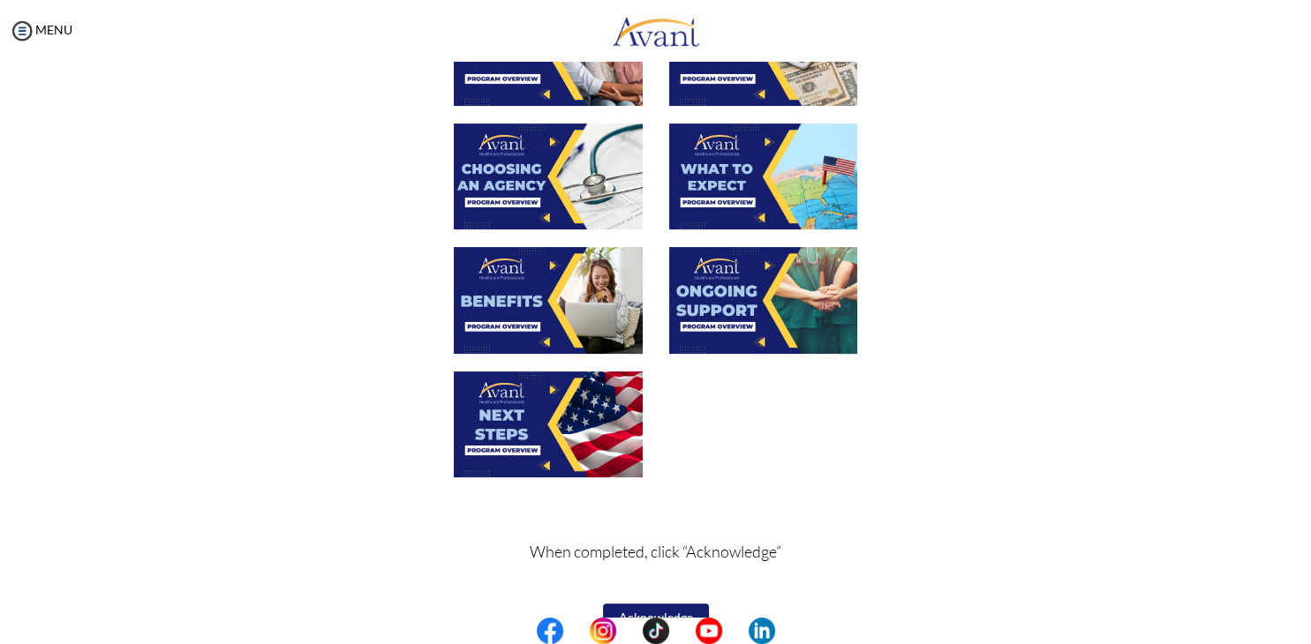
click at [567, 423] on img at bounding box center [548, 425] width 189 height 106
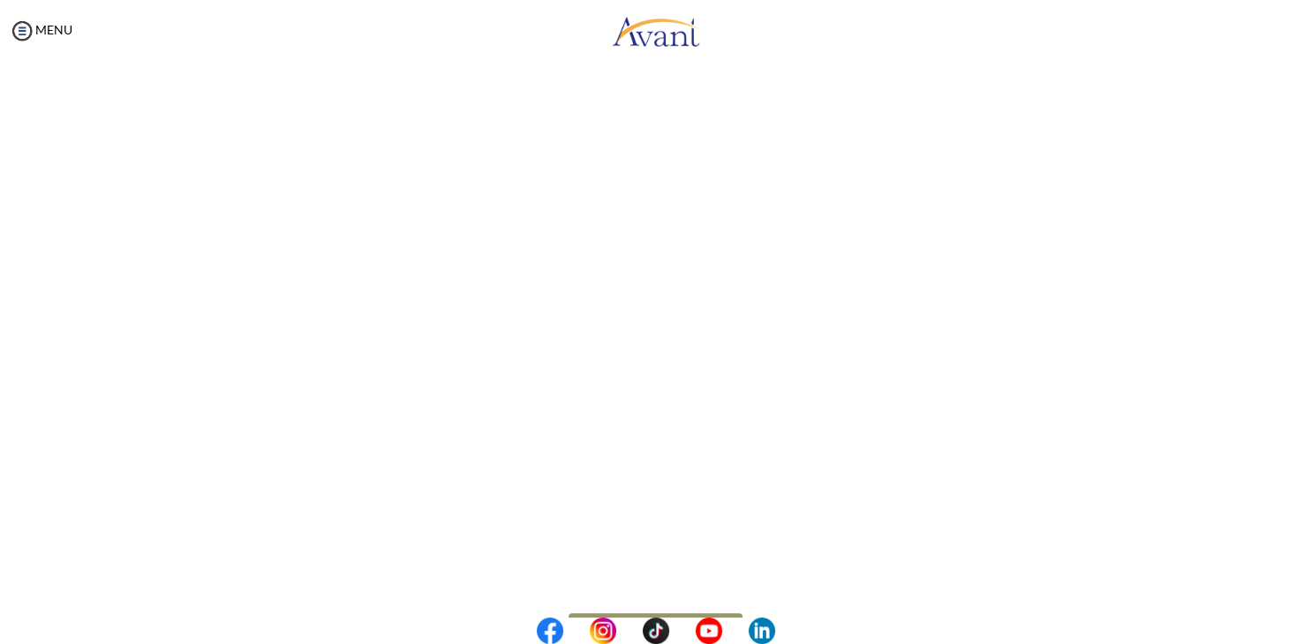
scroll to position [411, 0]
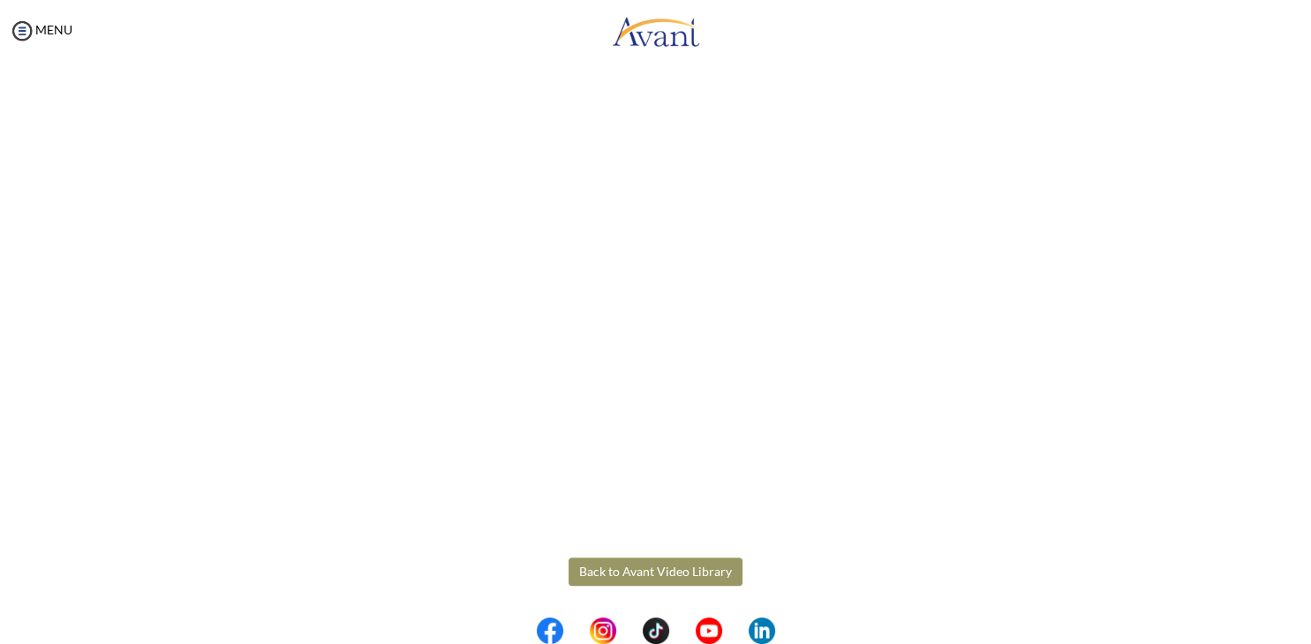
click at [668, 567] on body "Maintenance break. Please come back in 2 hours. MENU My Status What is the next…" at bounding box center [655, 322] width 1311 height 644
click at [668, 567] on button "Back to Avant Video Library" at bounding box center [655, 572] width 174 height 28
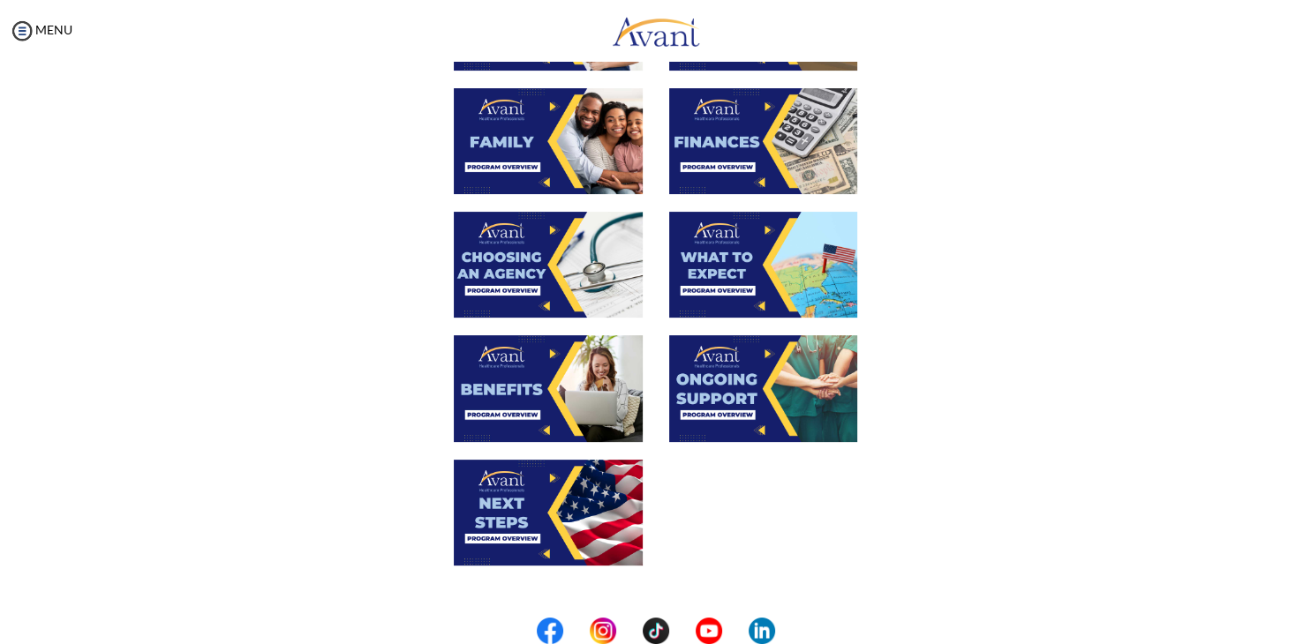
scroll to position [568, 0]
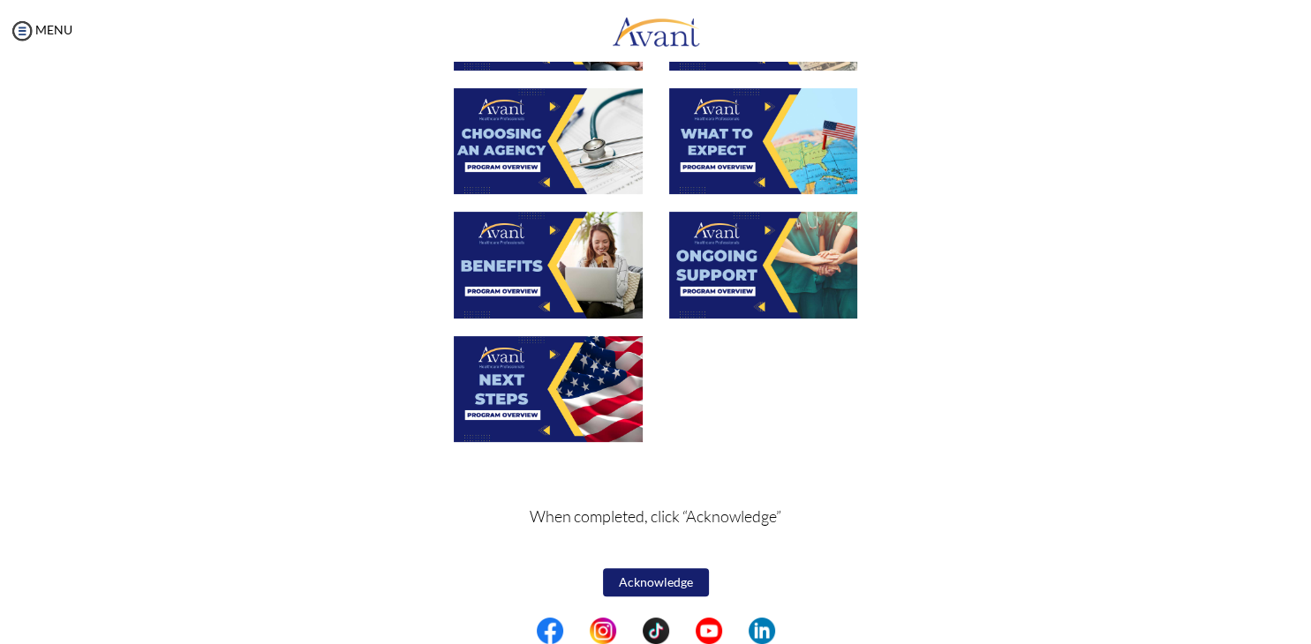
click at [666, 584] on button "Acknowledge" at bounding box center [656, 582] width 106 height 28
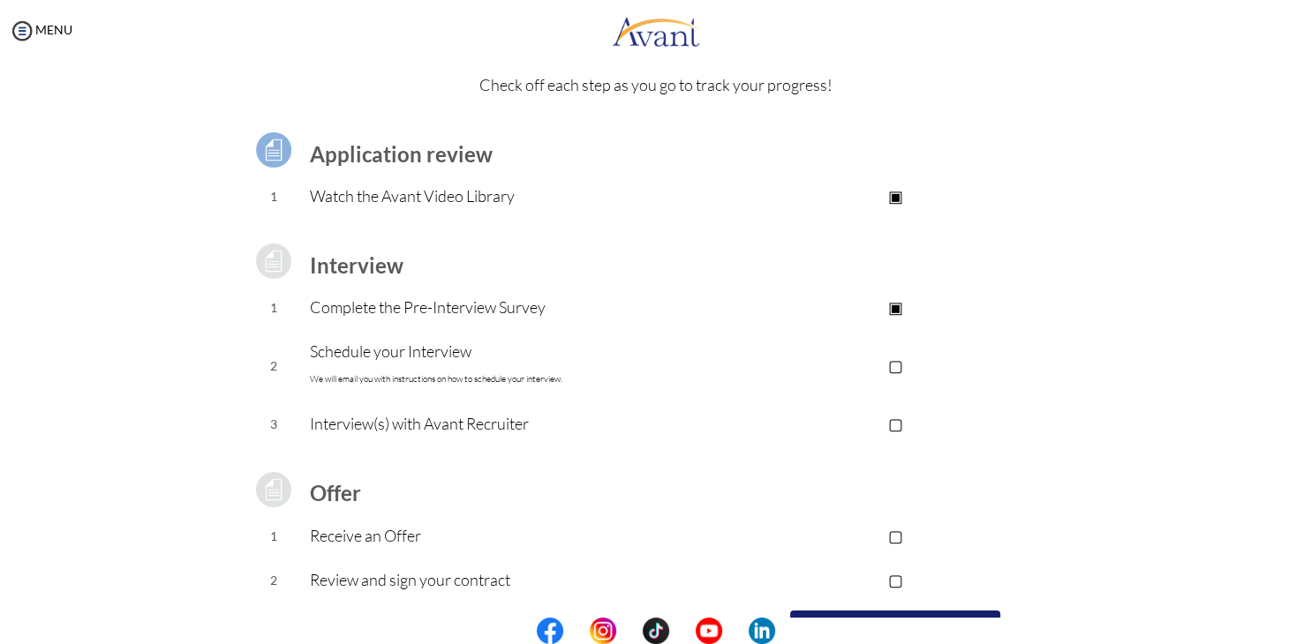
scroll to position [0, 0]
